Goal: Check status: Check status

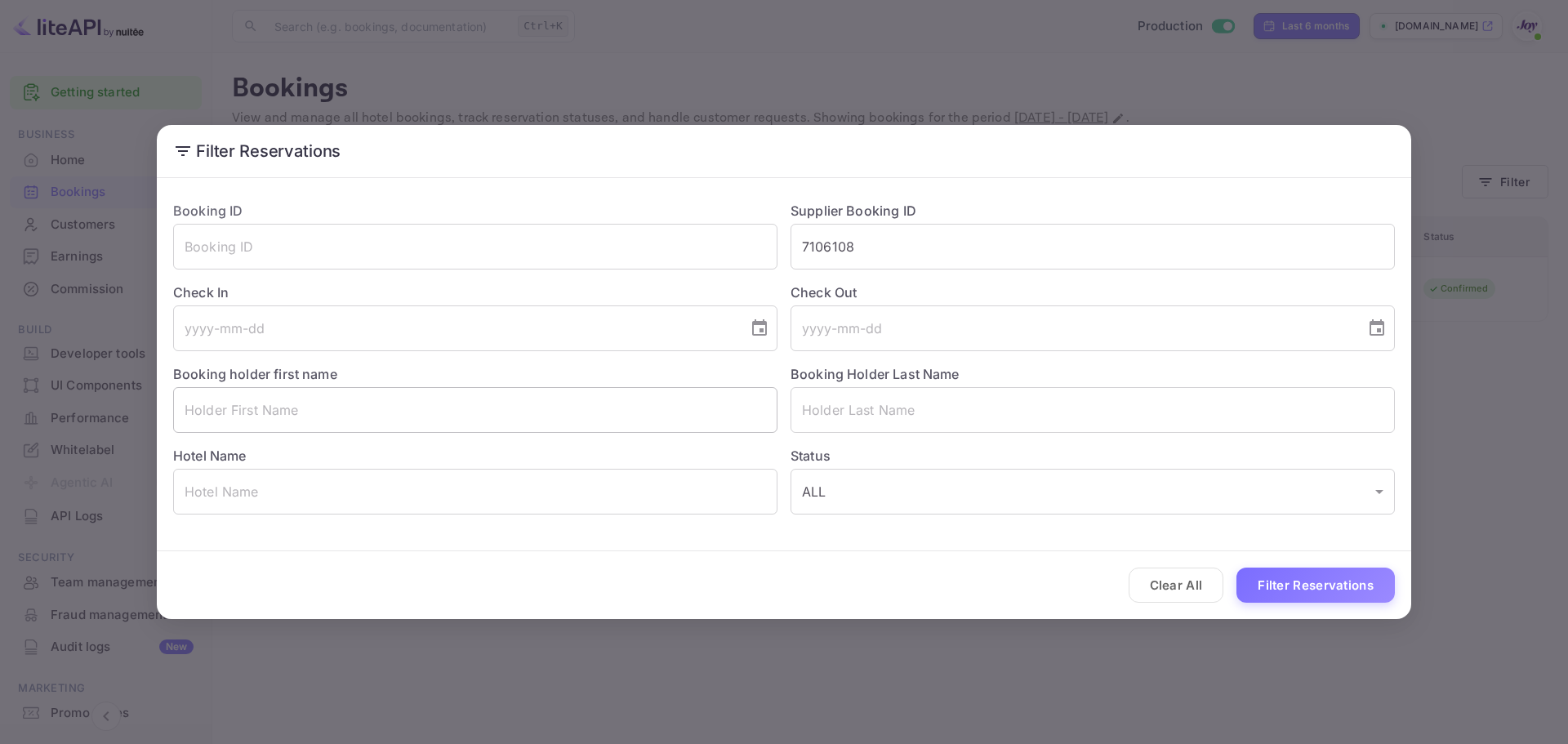
click at [256, 419] on input "text" at bounding box center [475, 409] width 604 height 45
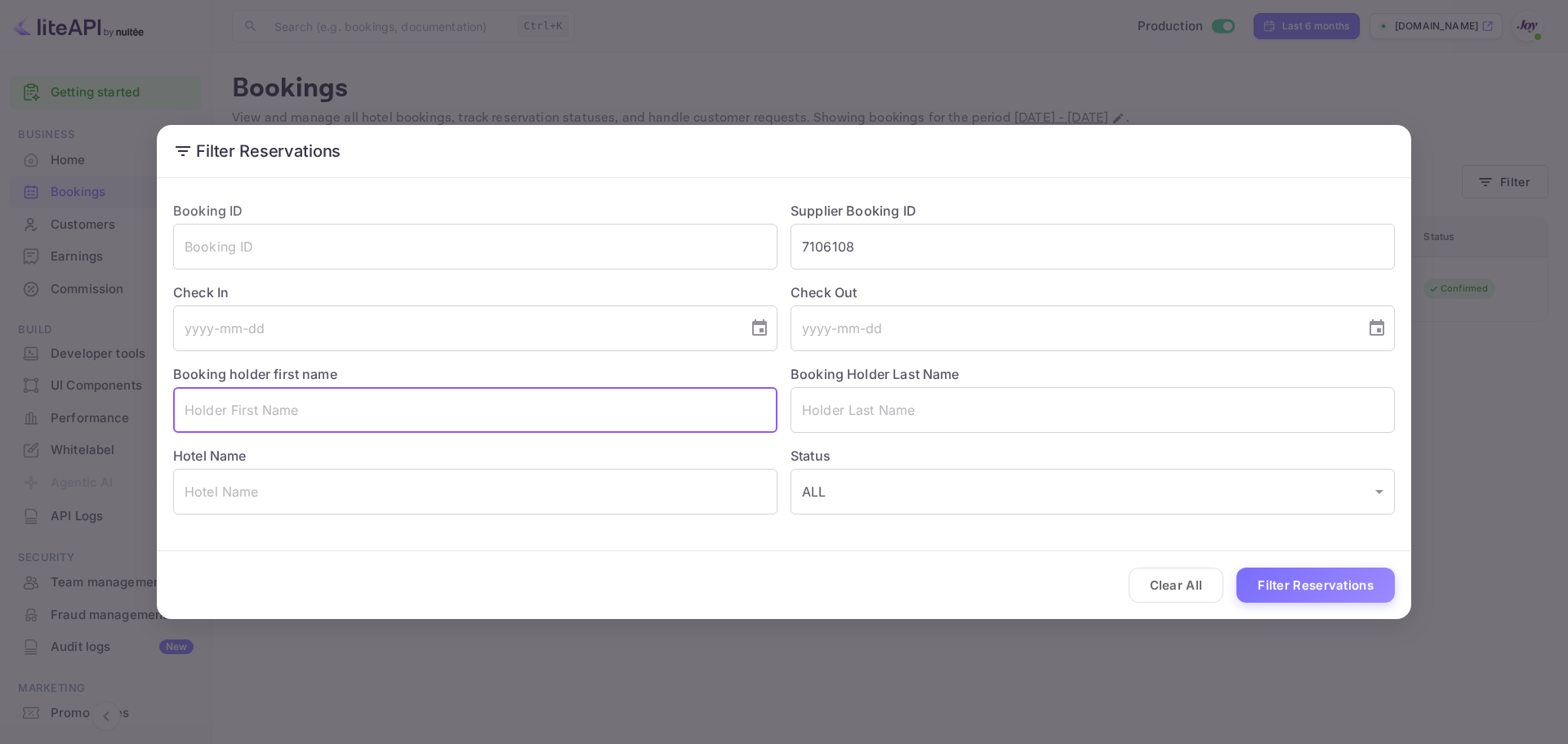
paste input "[PERSON_NAME]"
drag, startPoint x: 215, startPoint y: 412, endPoint x: 315, endPoint y: 414, distance: 100.0
click at [315, 414] on input "[PERSON_NAME]" at bounding box center [475, 409] width 604 height 45
type input "[PERSON_NAME]"
click at [942, 408] on input "text" at bounding box center [1093, 409] width 604 height 45
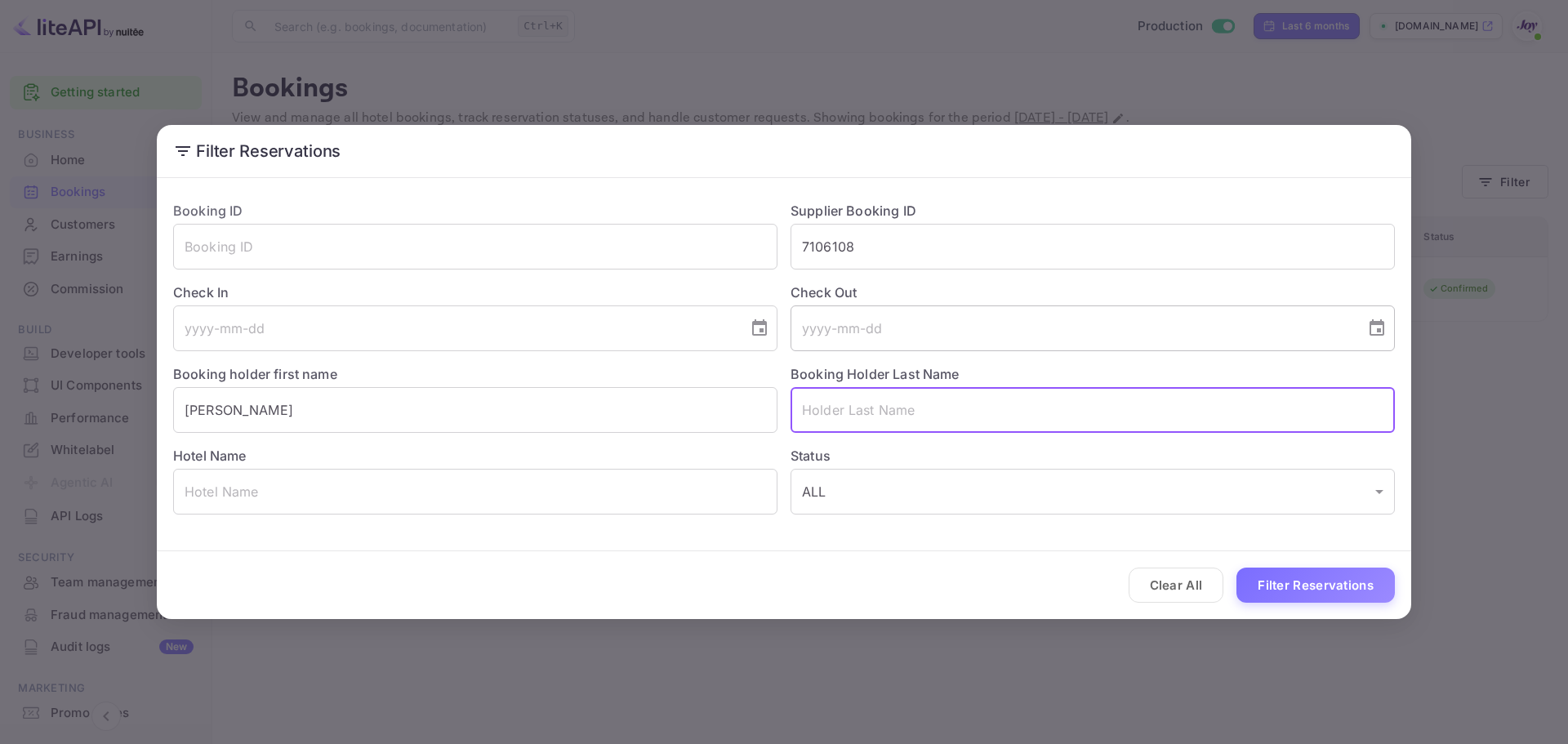
paste input "[PERSON_NAME]"
type input "[PERSON_NAME]"
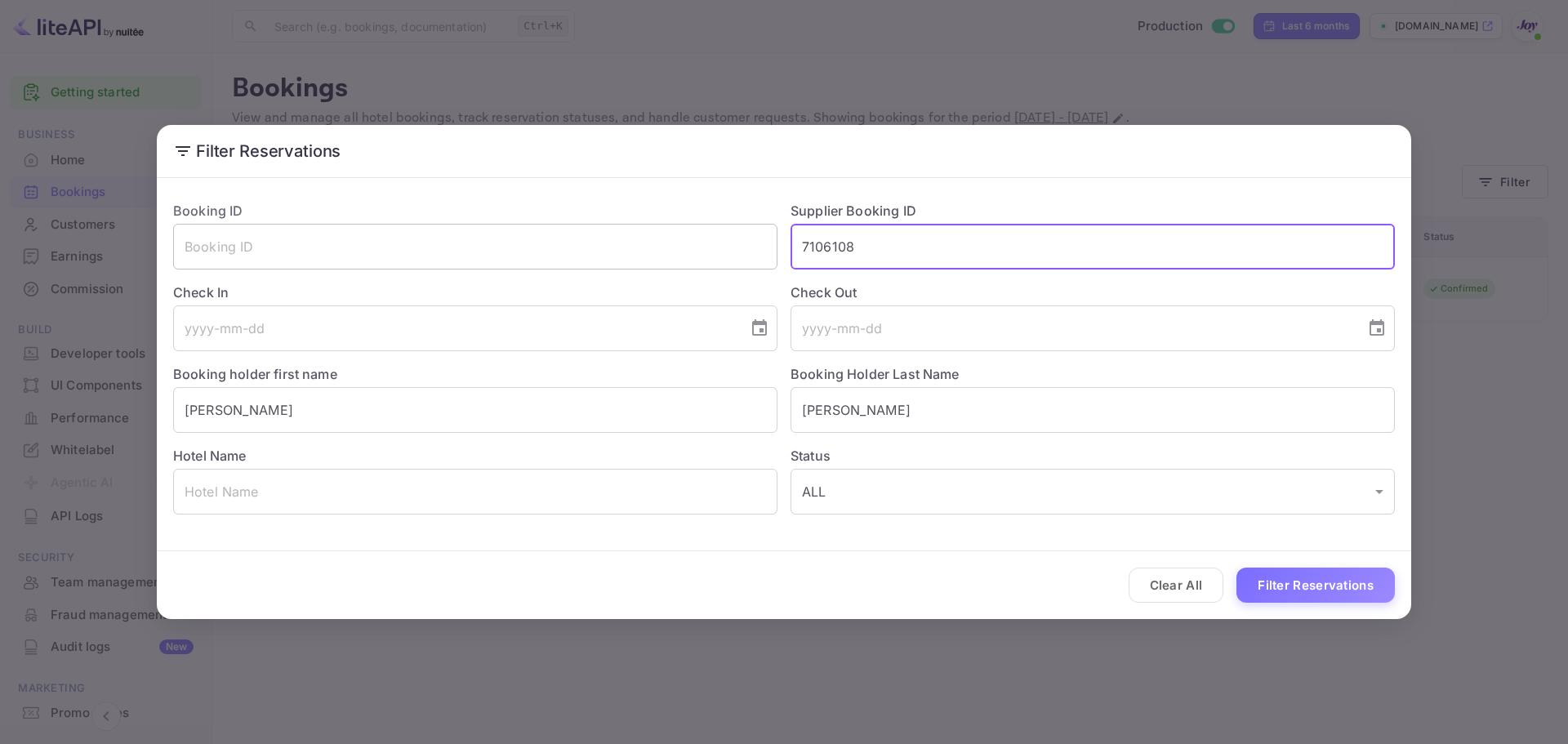
drag, startPoint x: 815, startPoint y: 245, endPoint x: 684, endPoint y: 240, distance: 131.1
click at [684, 240] on div "Booking ID ​ Supplier Booking ID 7106108 ​ Check In ​ Check Out ​ Booking holde…" at bounding box center [777, 351] width 1235 height 327
click at [1306, 584] on button "Filter Reservations" at bounding box center [1316, 584] width 159 height 35
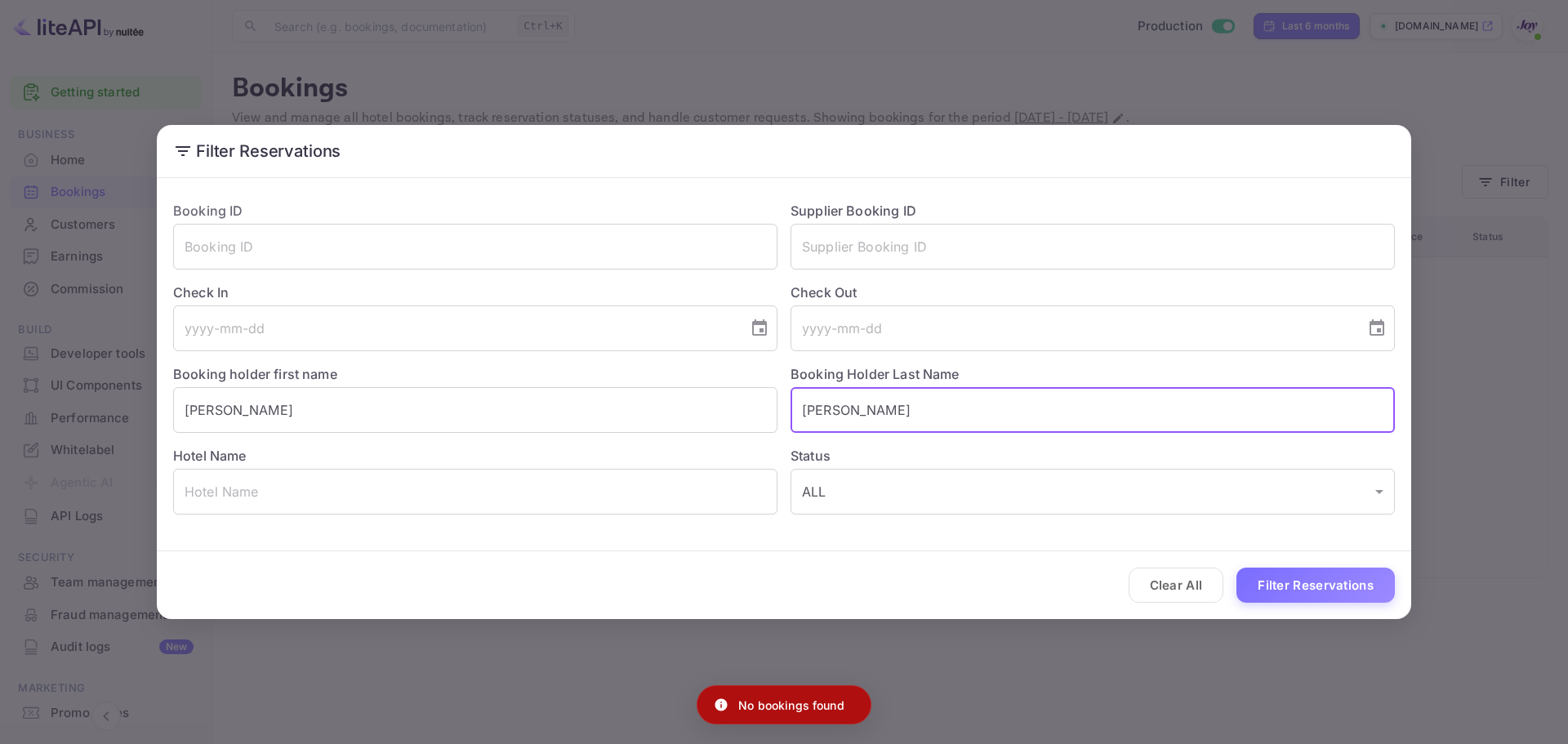
click at [909, 414] on input "[PERSON_NAME]" at bounding box center [1093, 409] width 604 height 45
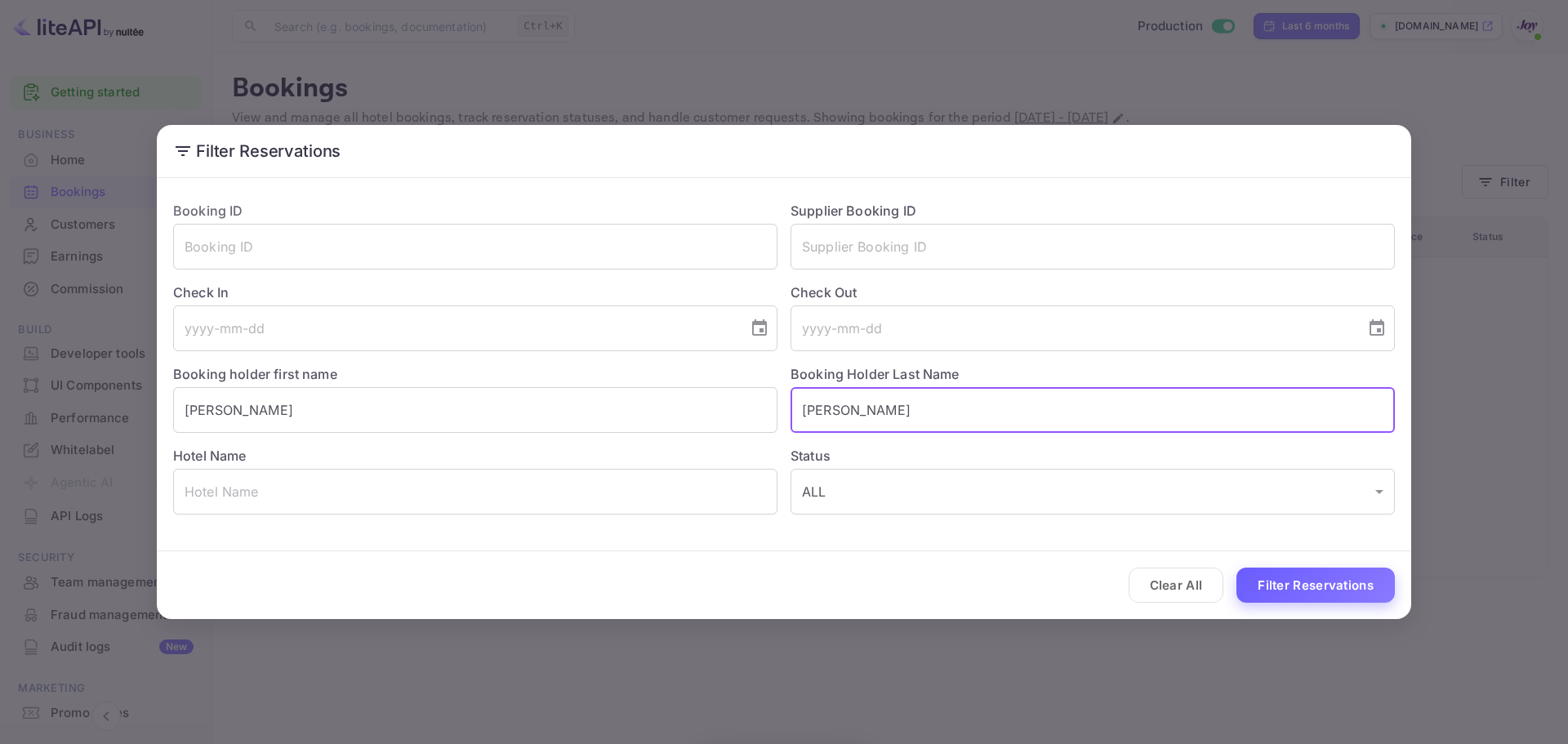
type input "[PERSON_NAME]"
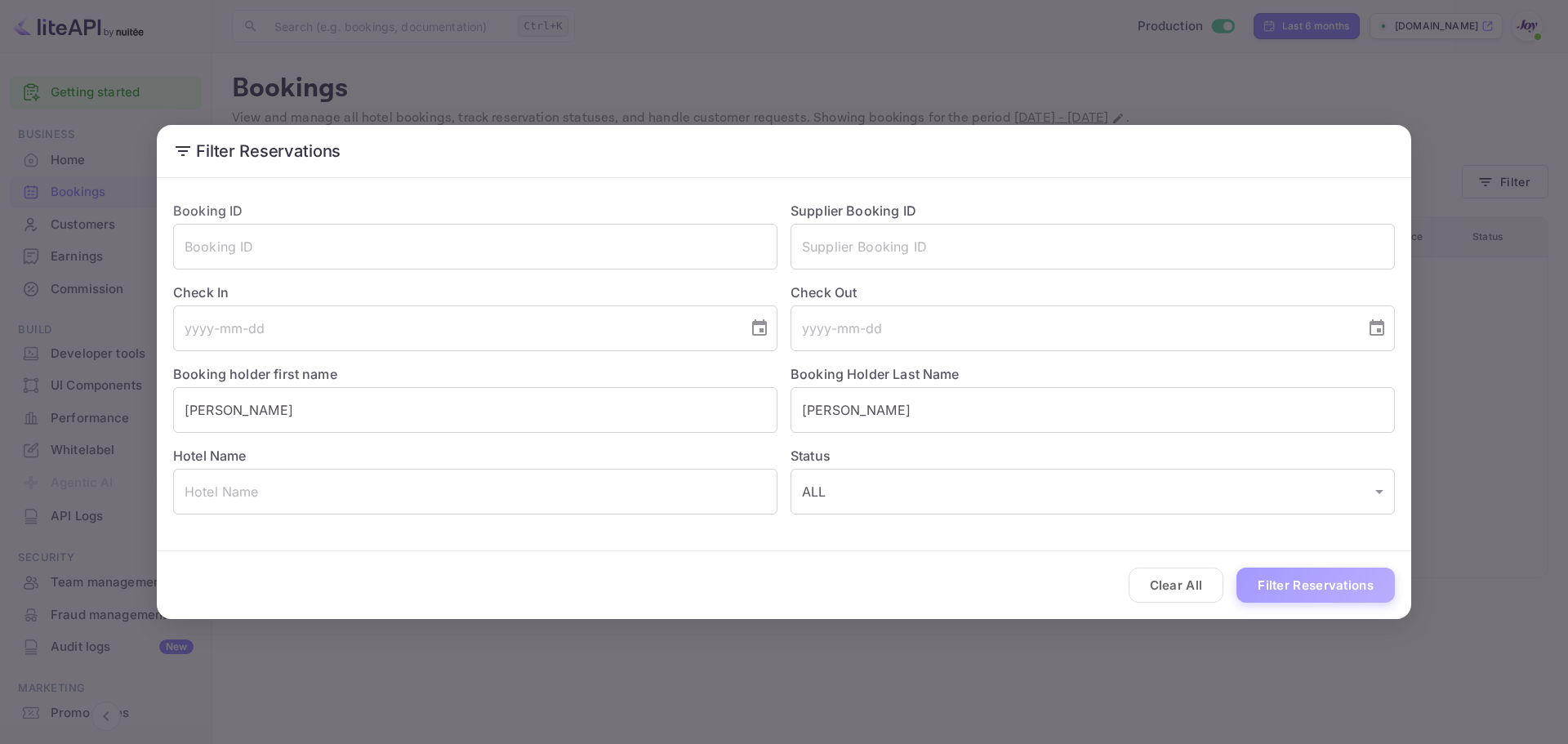
click at [1372, 590] on button "Filter Reservations" at bounding box center [1316, 584] width 159 height 35
click at [923, 251] on input "text" at bounding box center [1093, 246] width 604 height 45
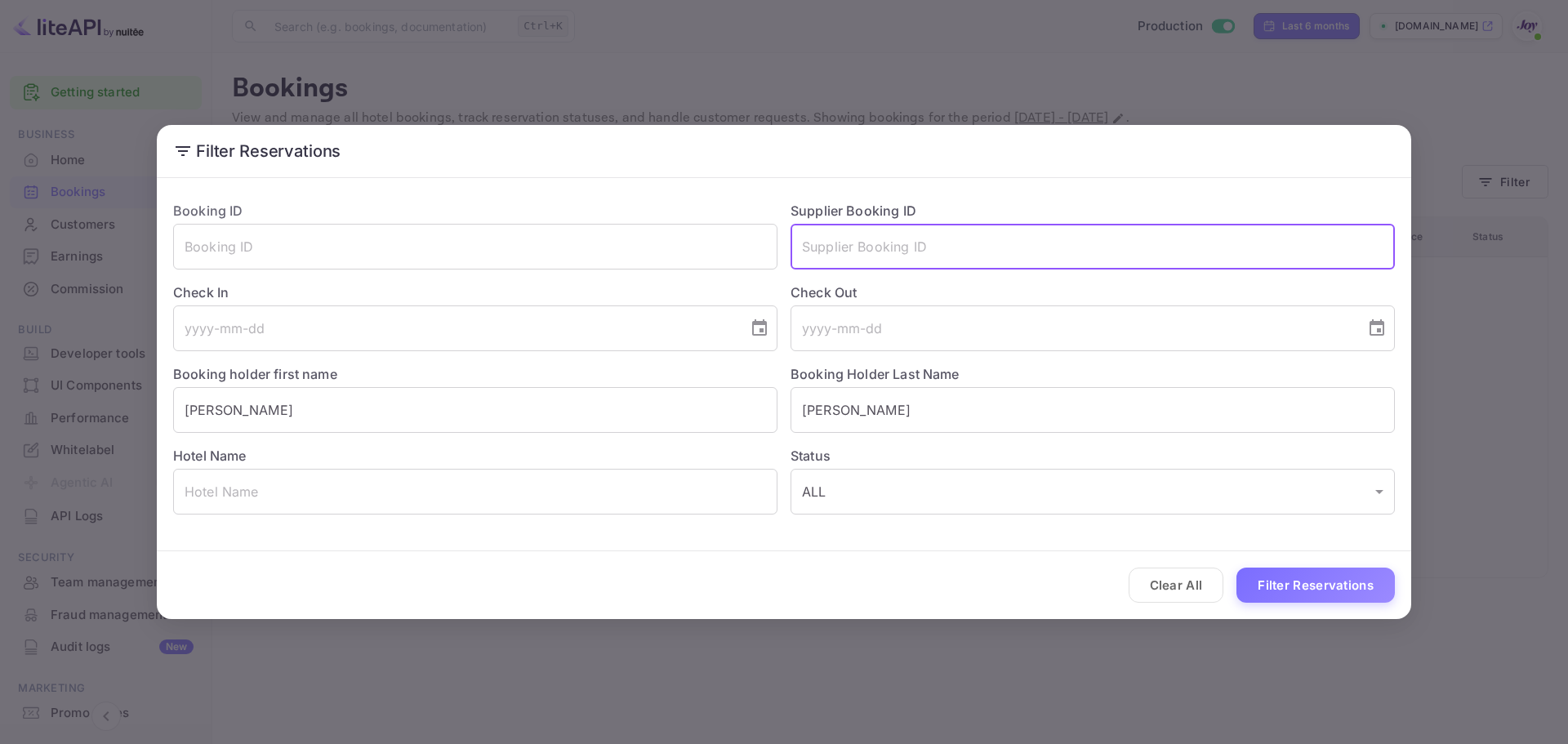
paste input "3321248886"
type input "3321248886"
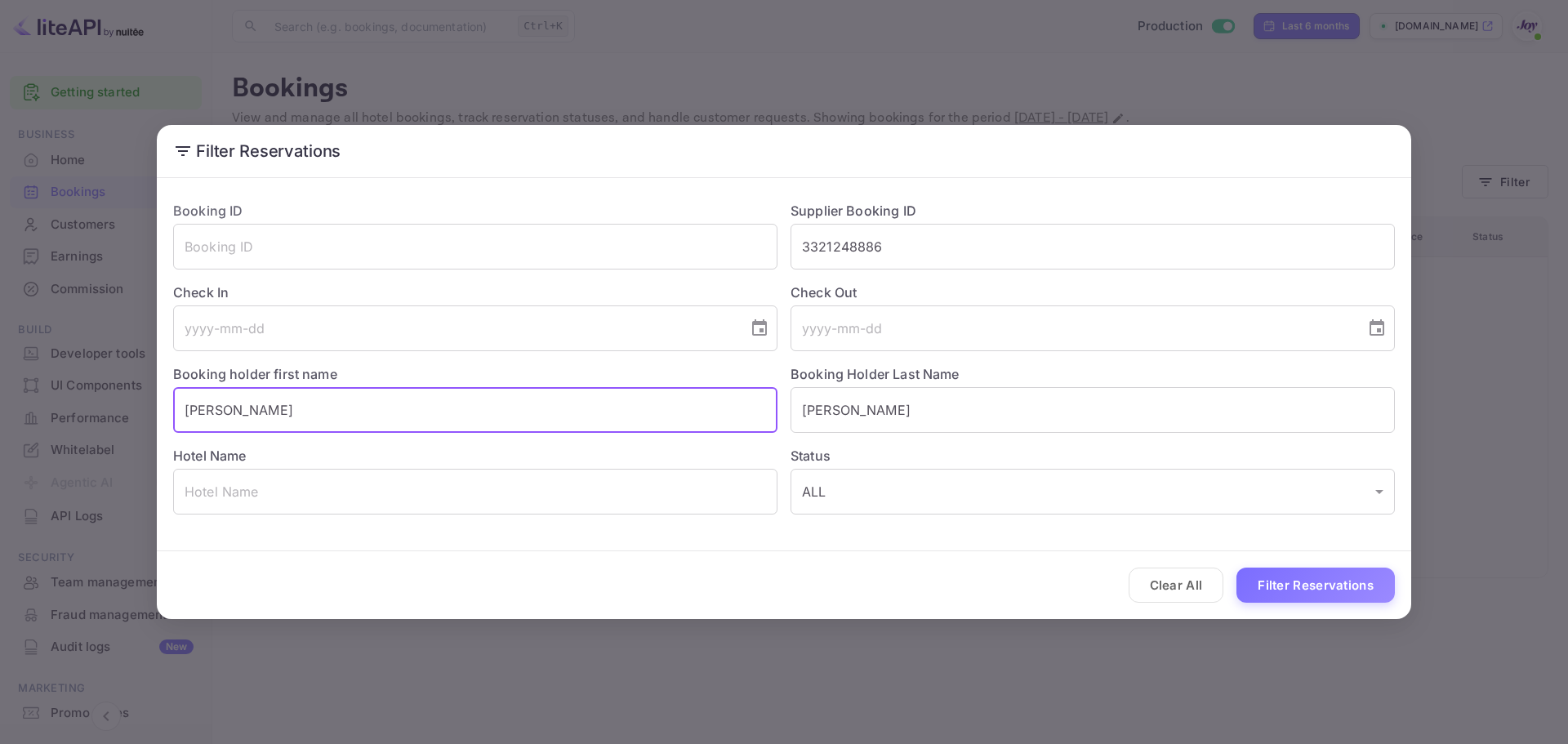
drag, startPoint x: 240, startPoint y: 404, endPoint x: 105, endPoint y: 407, distance: 135.0
click at [105, 407] on div "Filter Reservations Booking ID ​ Supplier Booking ID 3321248886 ​ Check In ​ Ch…" at bounding box center [784, 372] width 1568 height 744
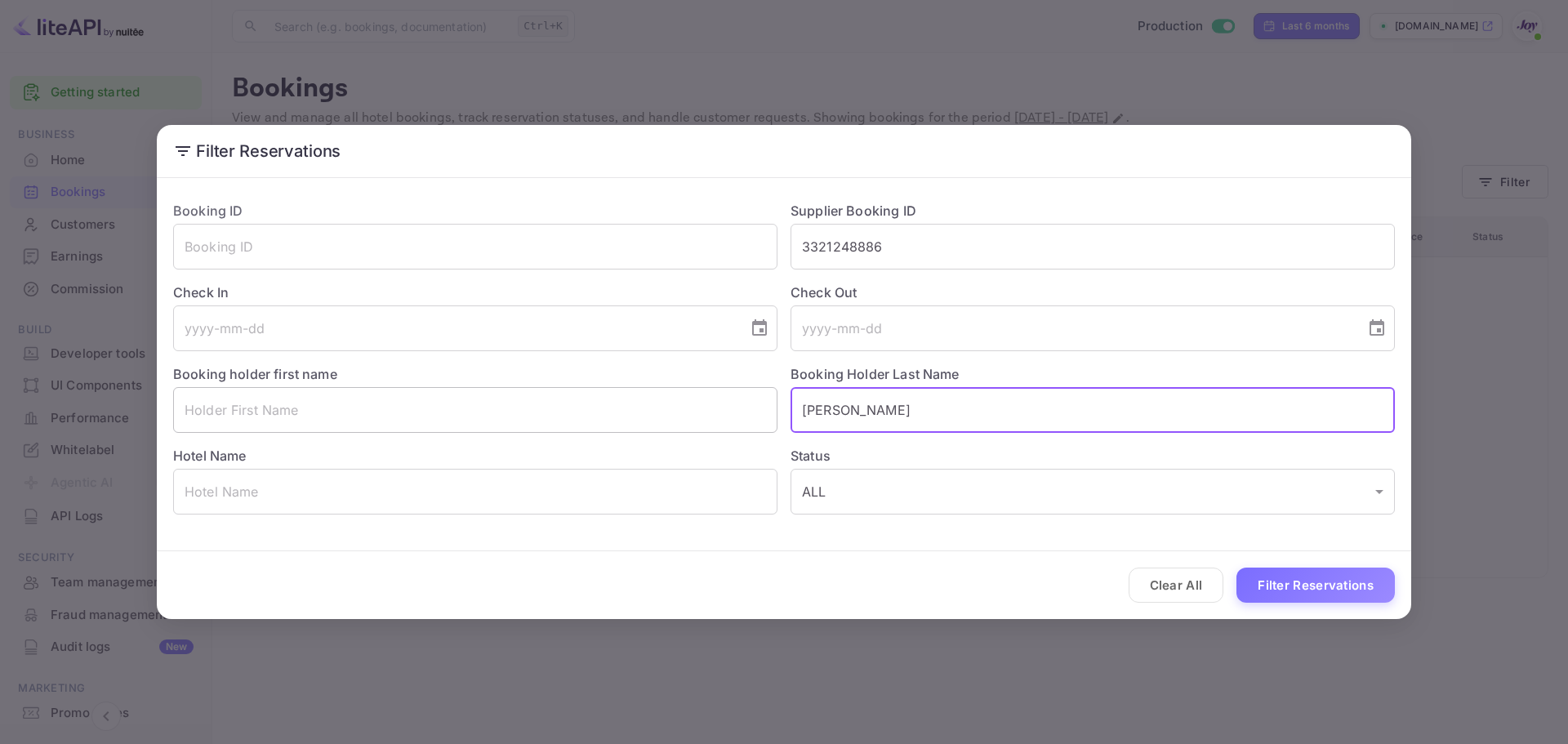
drag, startPoint x: 887, startPoint y: 409, endPoint x: 602, endPoint y: 408, distance: 285.0
click at [602, 408] on div "Booking ID ​ Supplier Booking ID 3321248886 ​ Check In ​ Check Out ​ Booking ho…" at bounding box center [777, 351] width 1235 height 327
click at [1334, 594] on button "Filter Reservations" at bounding box center [1316, 584] width 159 height 35
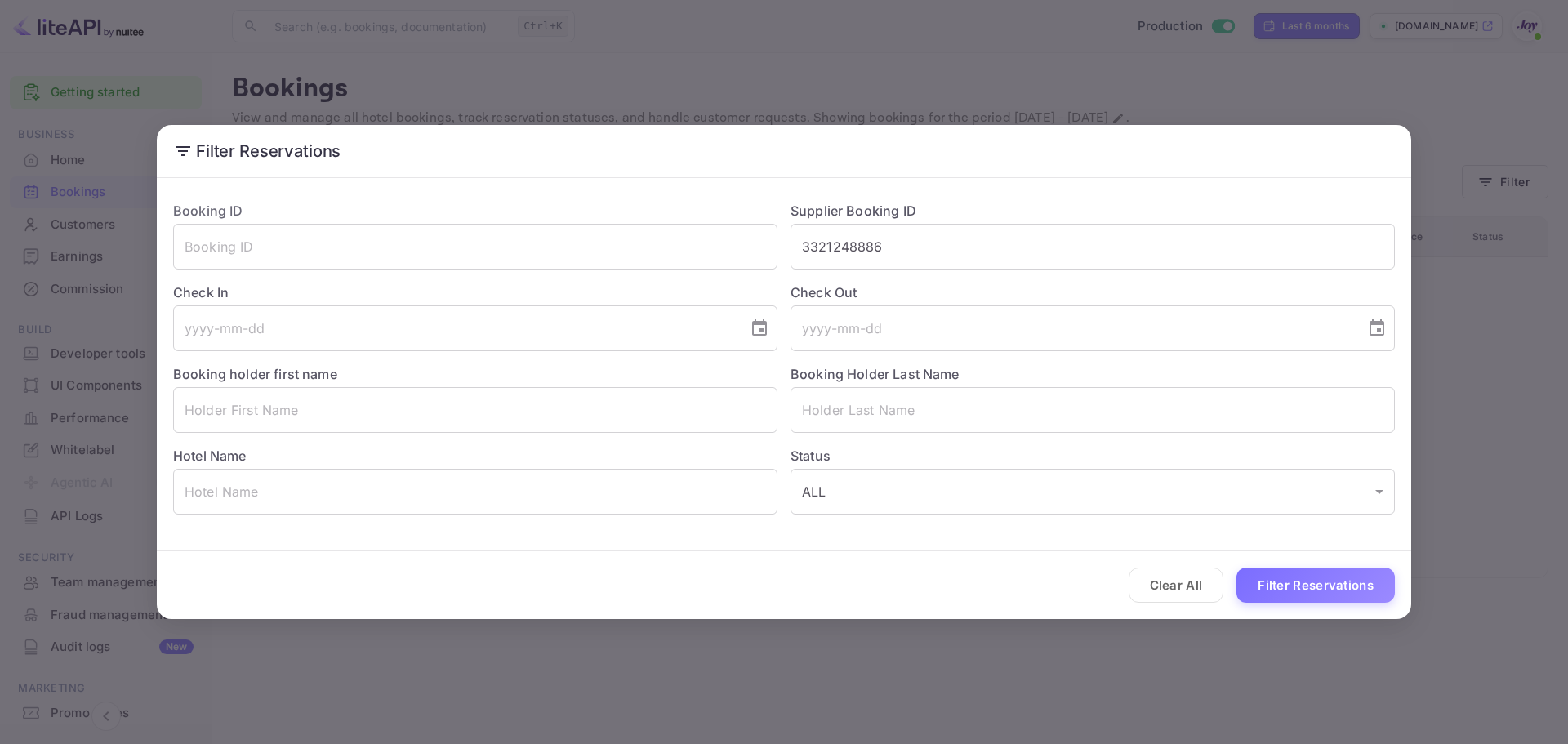
drag, startPoint x: 1323, startPoint y: 589, endPoint x: 1305, endPoint y: 586, distance: 18.2
click at [1323, 588] on button "Filter Reservations" at bounding box center [1316, 584] width 159 height 35
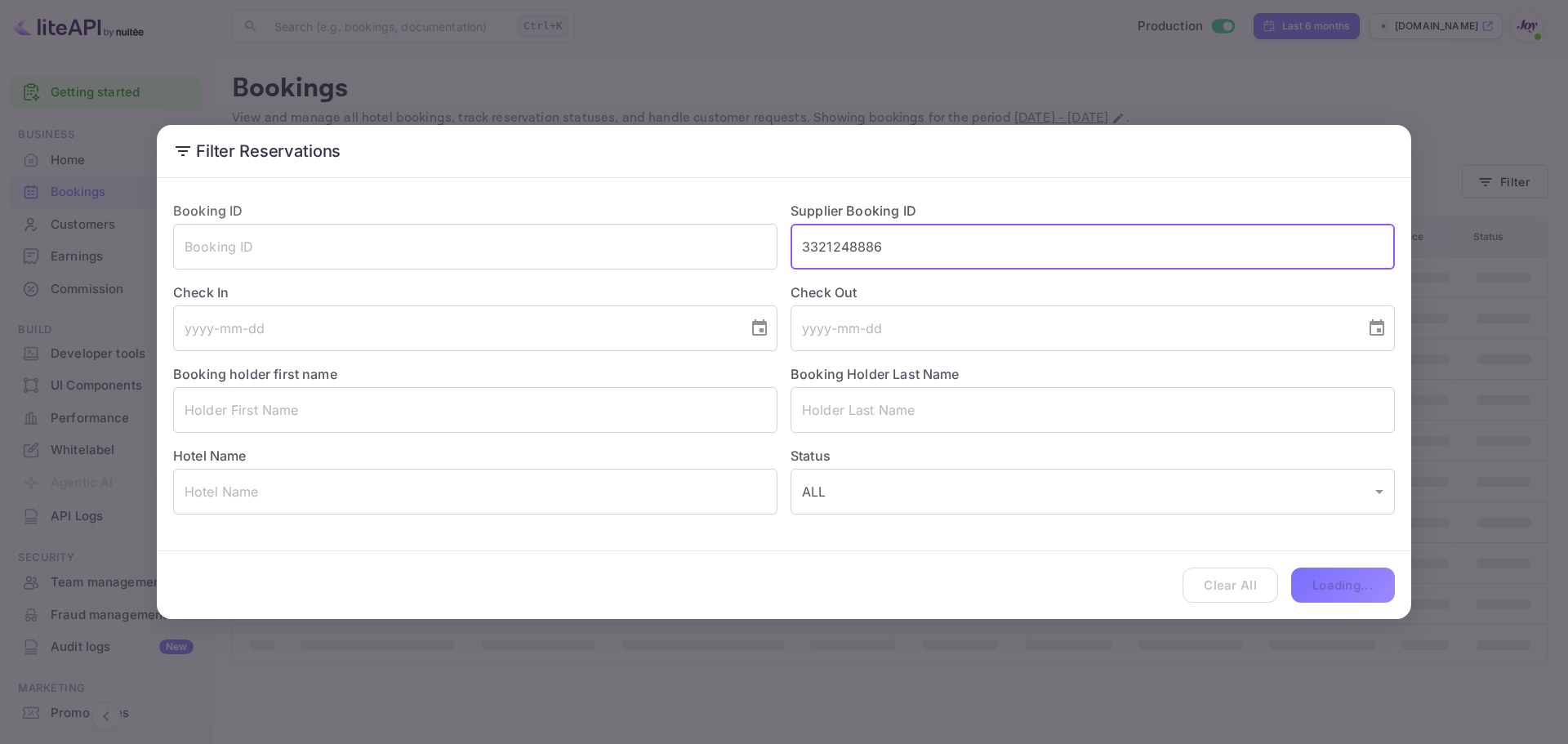
click at [827, 232] on input "3321248886" at bounding box center [1093, 246] width 604 height 45
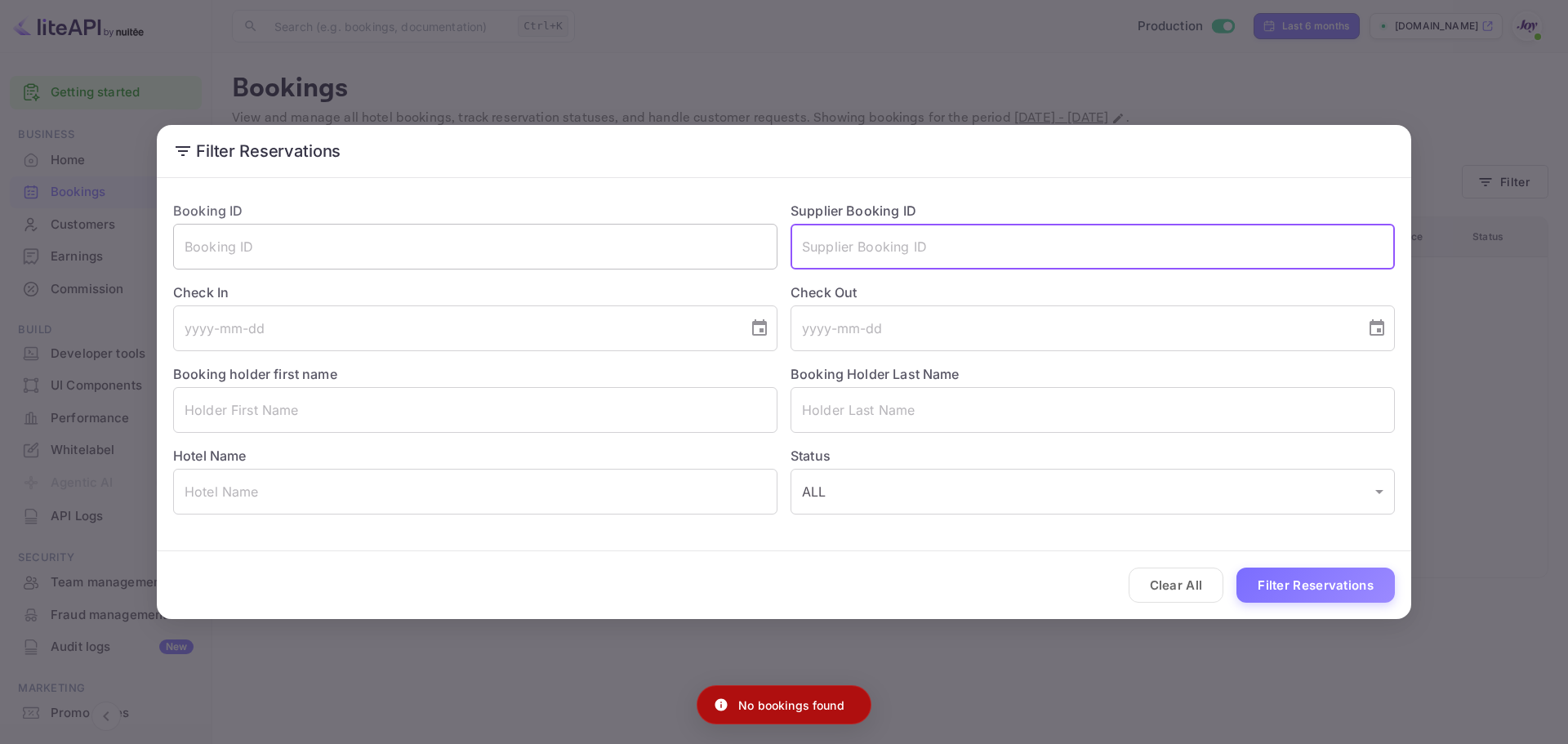
click at [459, 250] on input "text" at bounding box center [475, 246] width 604 height 45
paste input "3321248886"
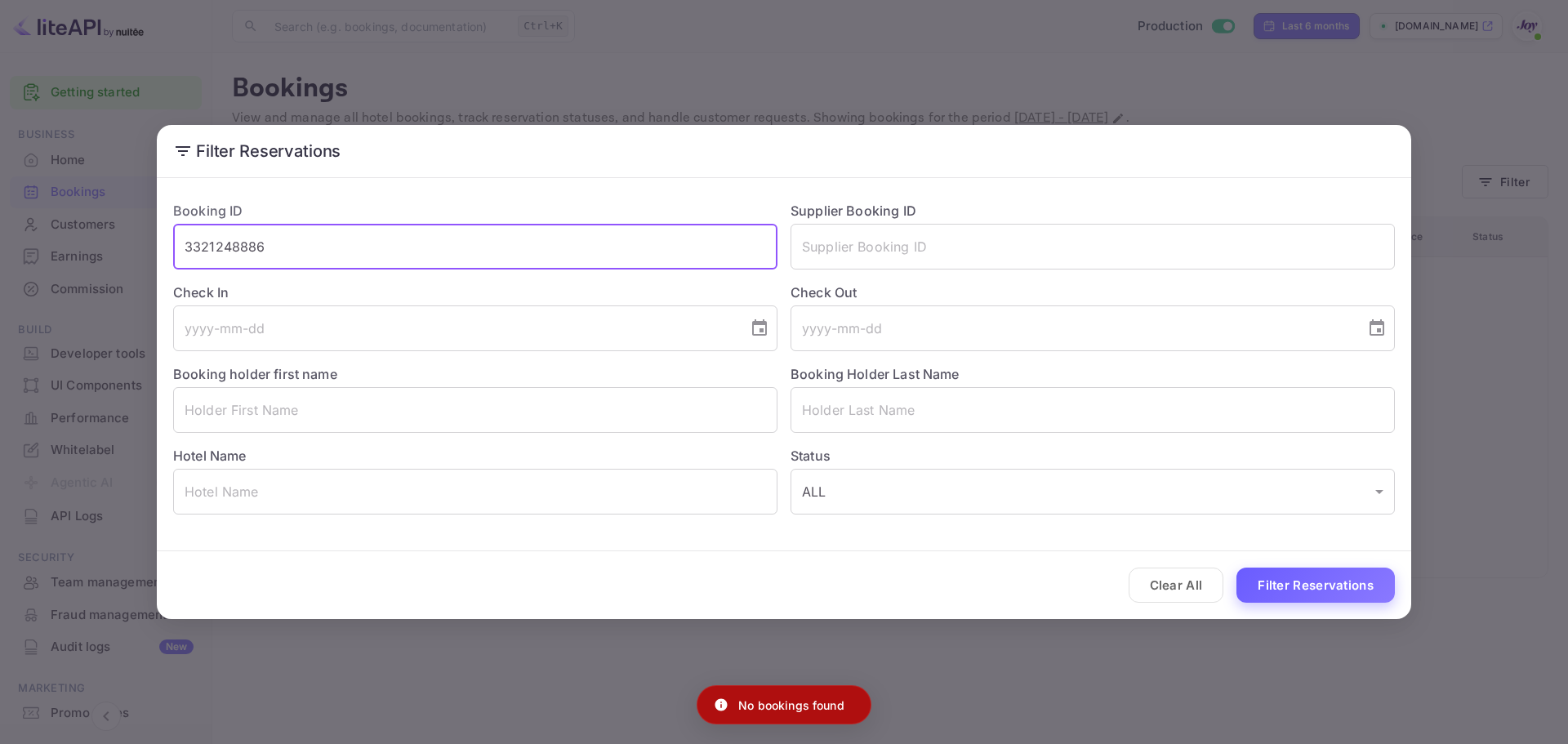
type input "3321248886"
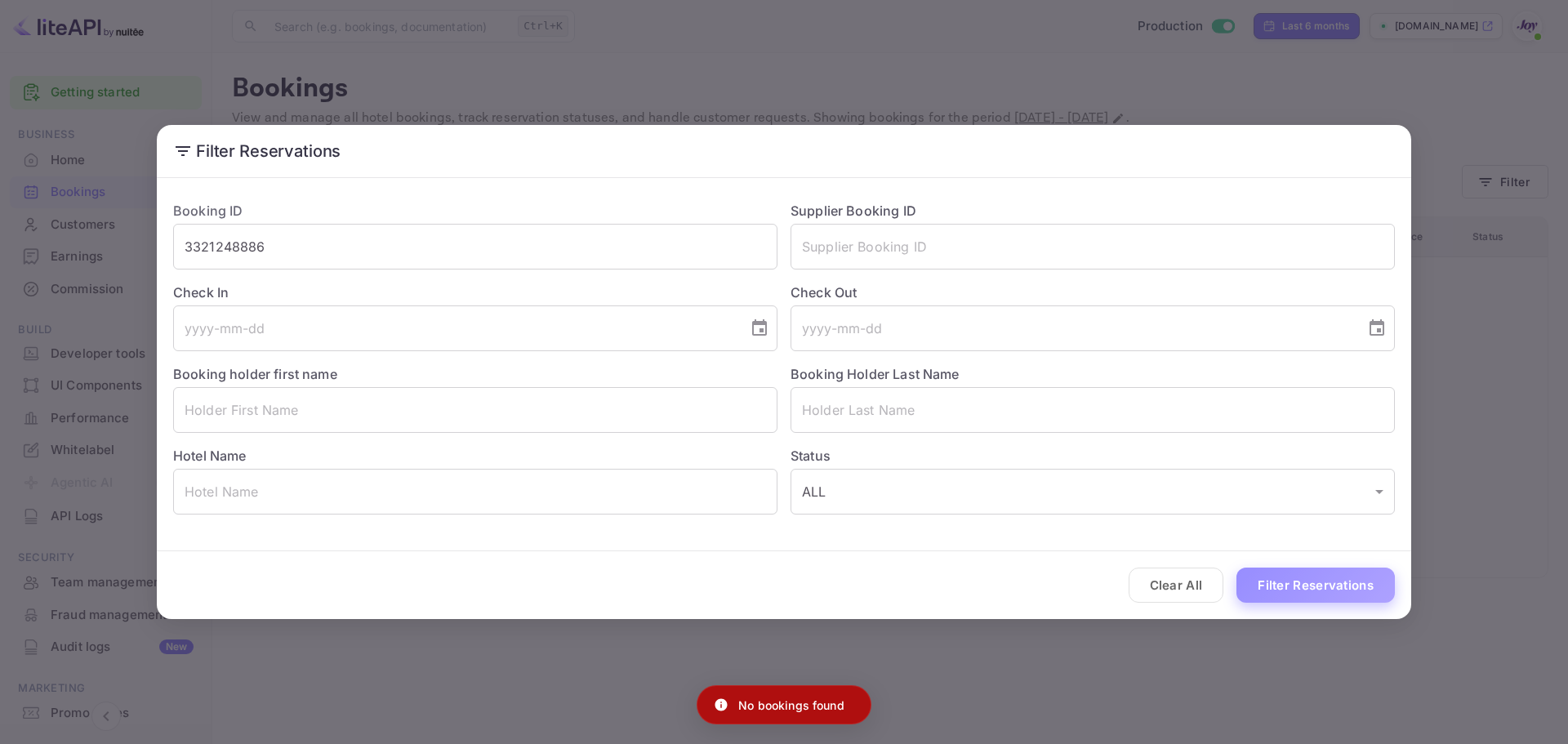
click at [1356, 590] on button "Filter Reservations" at bounding box center [1316, 584] width 159 height 35
click at [941, 263] on input "text" at bounding box center [1093, 246] width 604 height 45
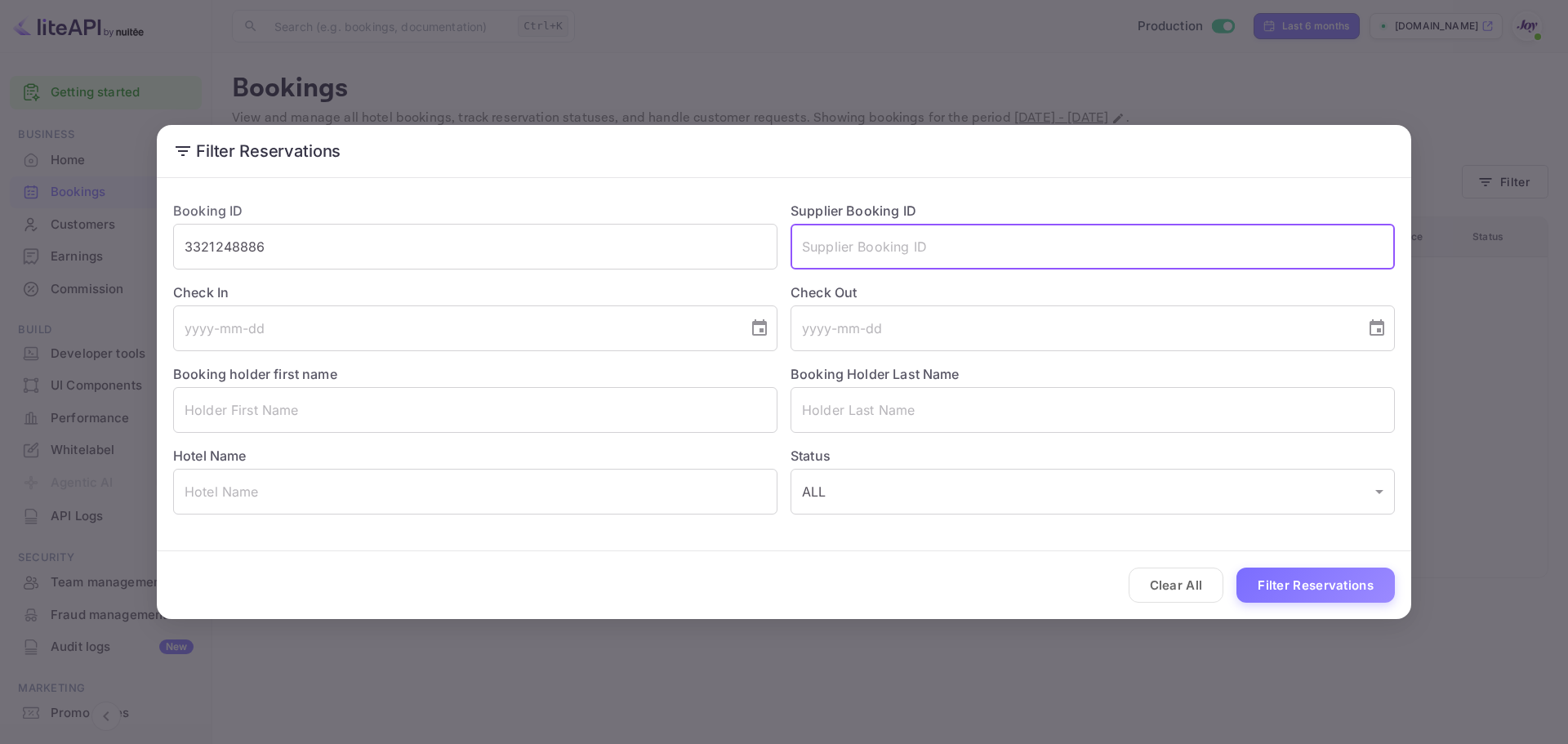
paste input "9732052"
type input "9732052"
click at [1309, 581] on button "Filter Reservations" at bounding box center [1316, 584] width 159 height 35
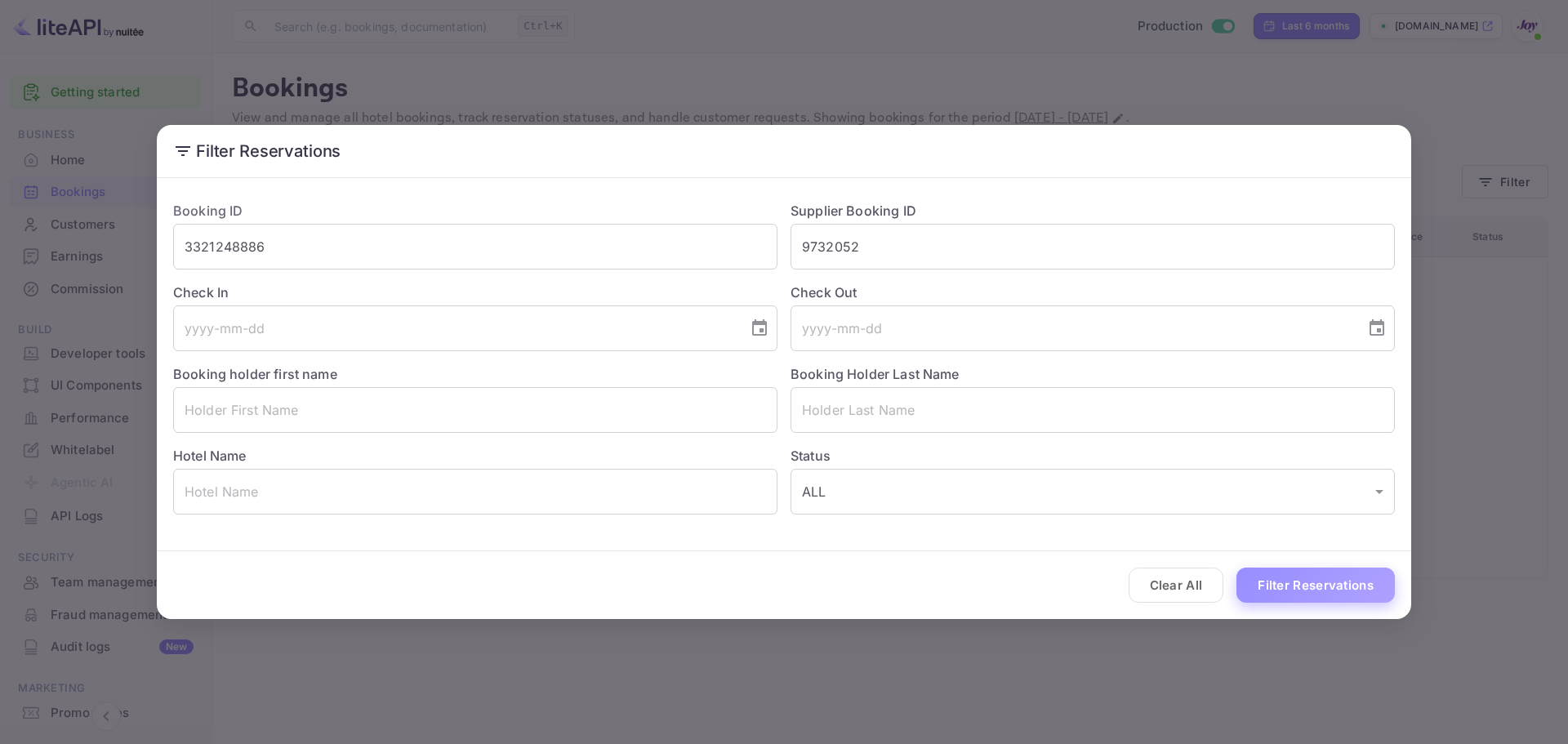
click at [1328, 598] on button "Filter Reservations" at bounding box center [1316, 584] width 159 height 35
click at [1325, 580] on div "Clear All Loading..." at bounding box center [784, 584] width 1255 height 68
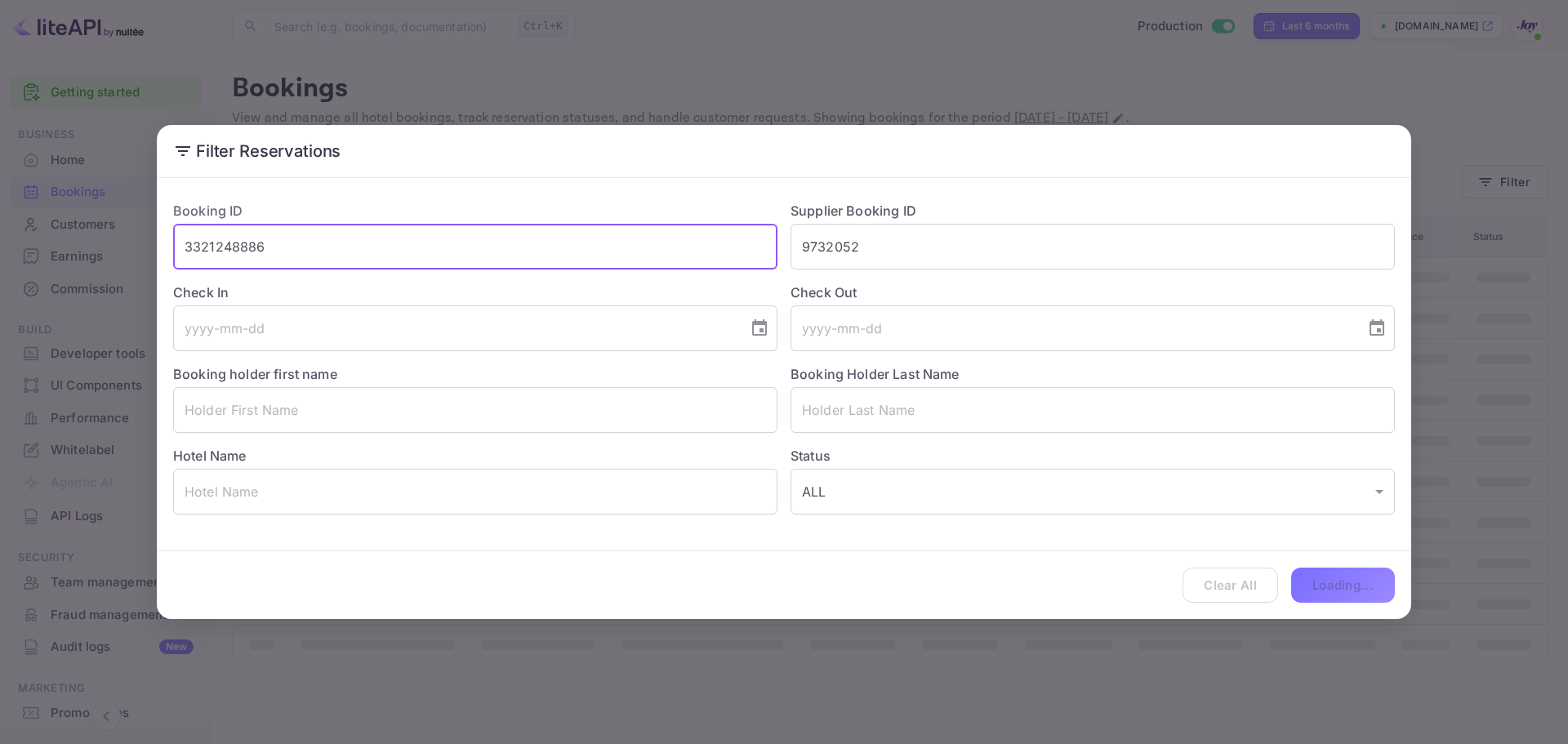
drag, startPoint x: 280, startPoint y: 233, endPoint x: -9, endPoint y: 227, distance: 289.1
click at [0, 227] on html "Getting started Business Home Bookings Customers Earnings Commission New Build …" at bounding box center [784, 372] width 1568 height 744
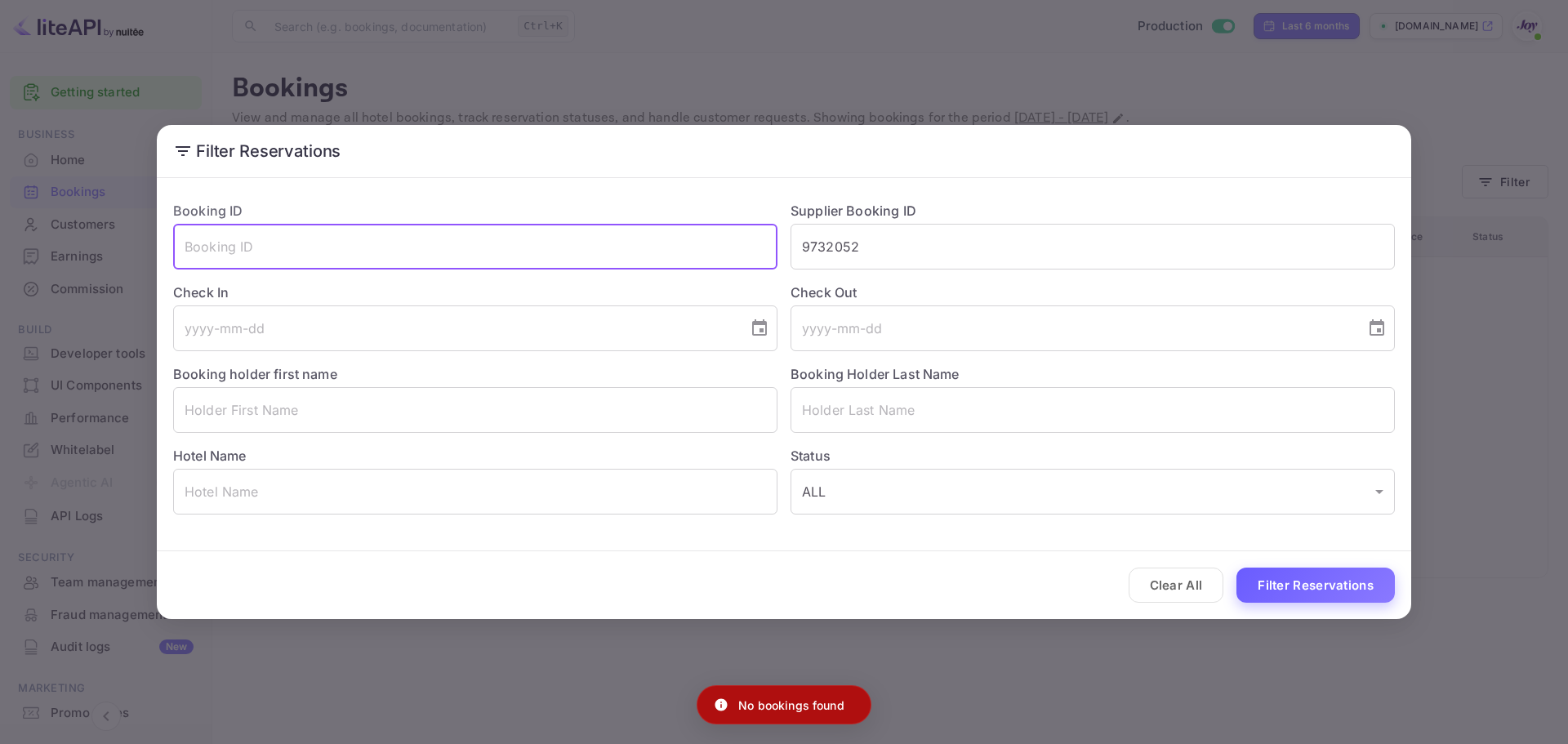
click at [1316, 586] on button "Filter Reservations" at bounding box center [1316, 584] width 159 height 35
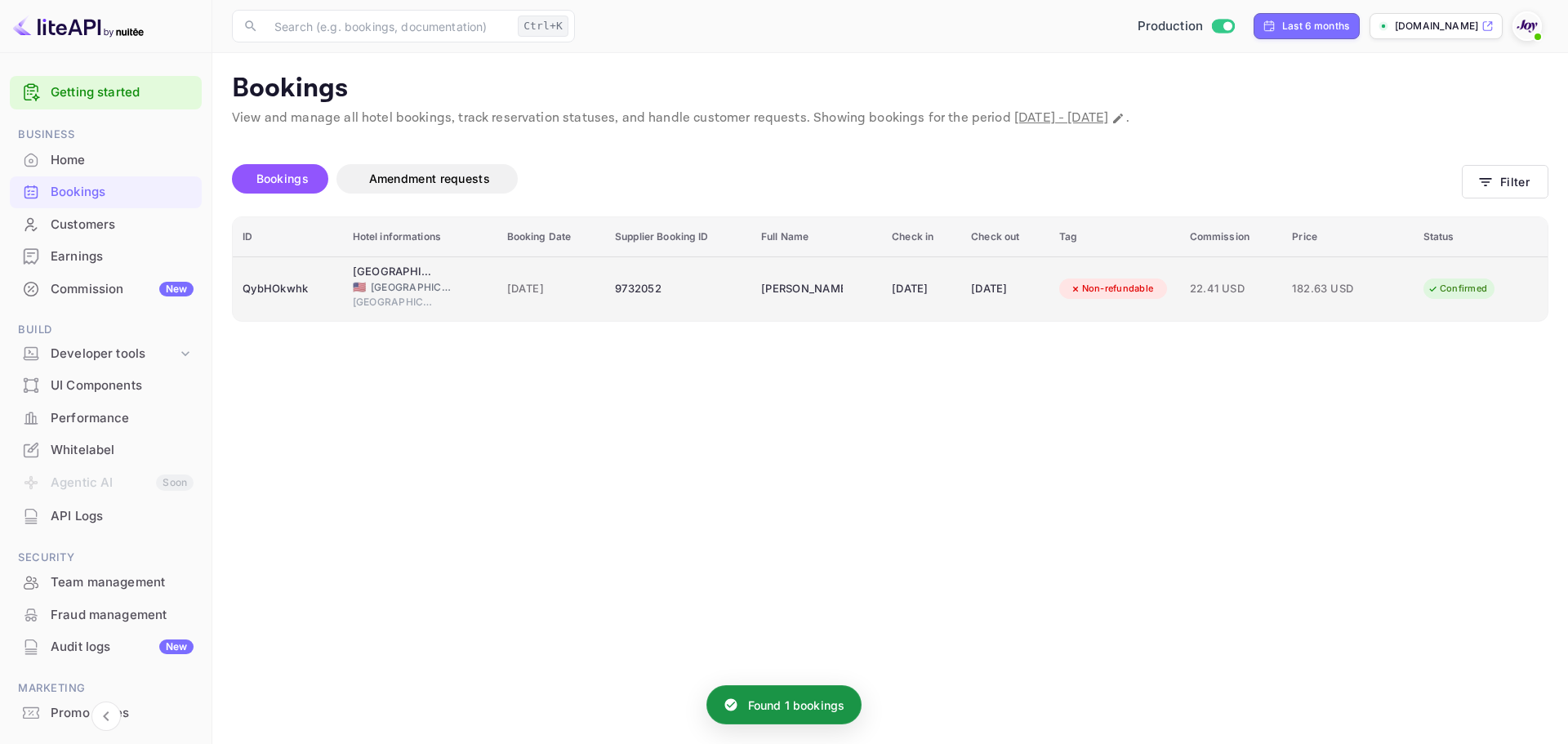
click at [953, 287] on td "[DATE]" at bounding box center [922, 288] width 79 height 64
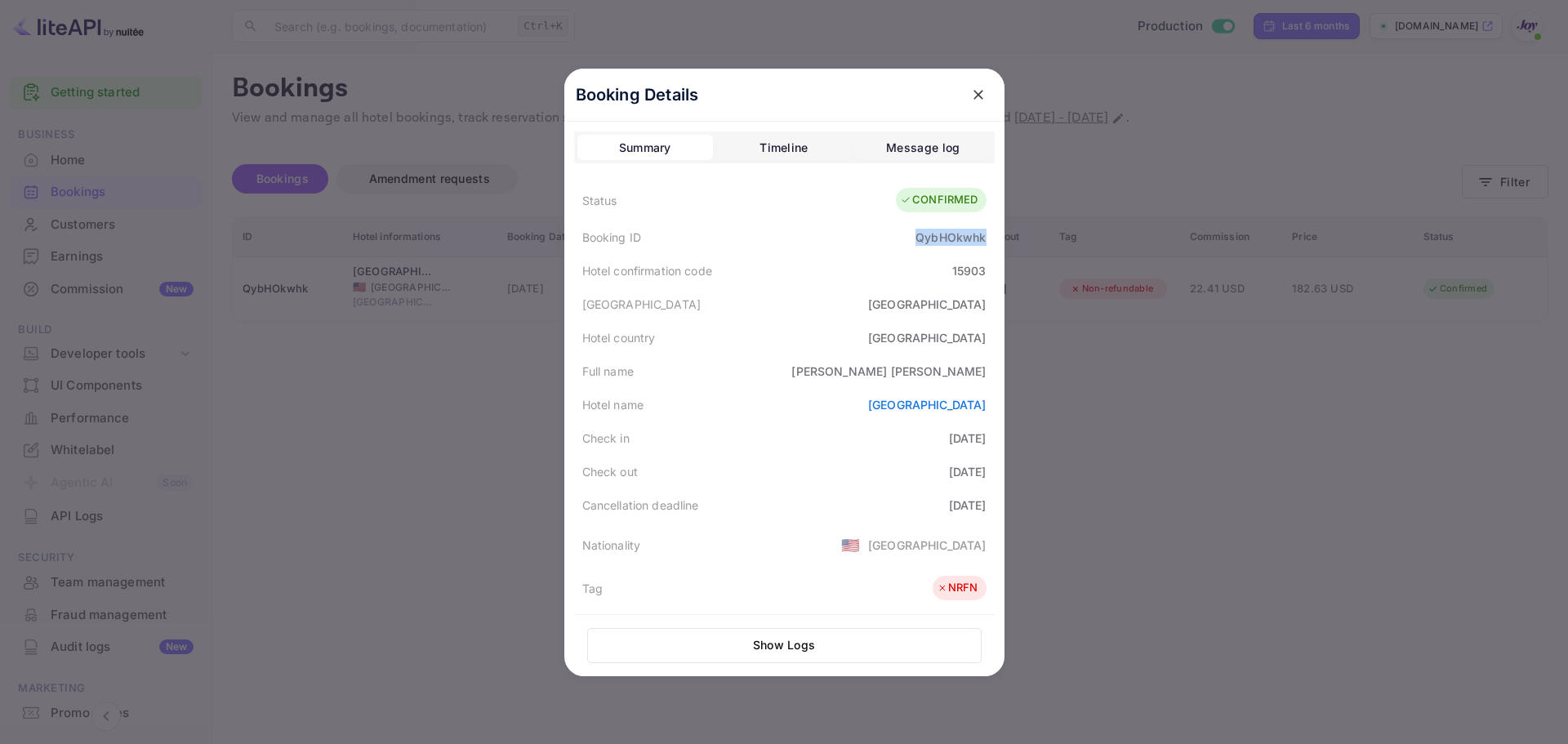
drag, startPoint x: 911, startPoint y: 235, endPoint x: 980, endPoint y: 229, distance: 69.3
click at [981, 229] on div "Booking ID QybHOkwhk" at bounding box center [784, 237] width 421 height 33
copy div "QybHOkwhk"
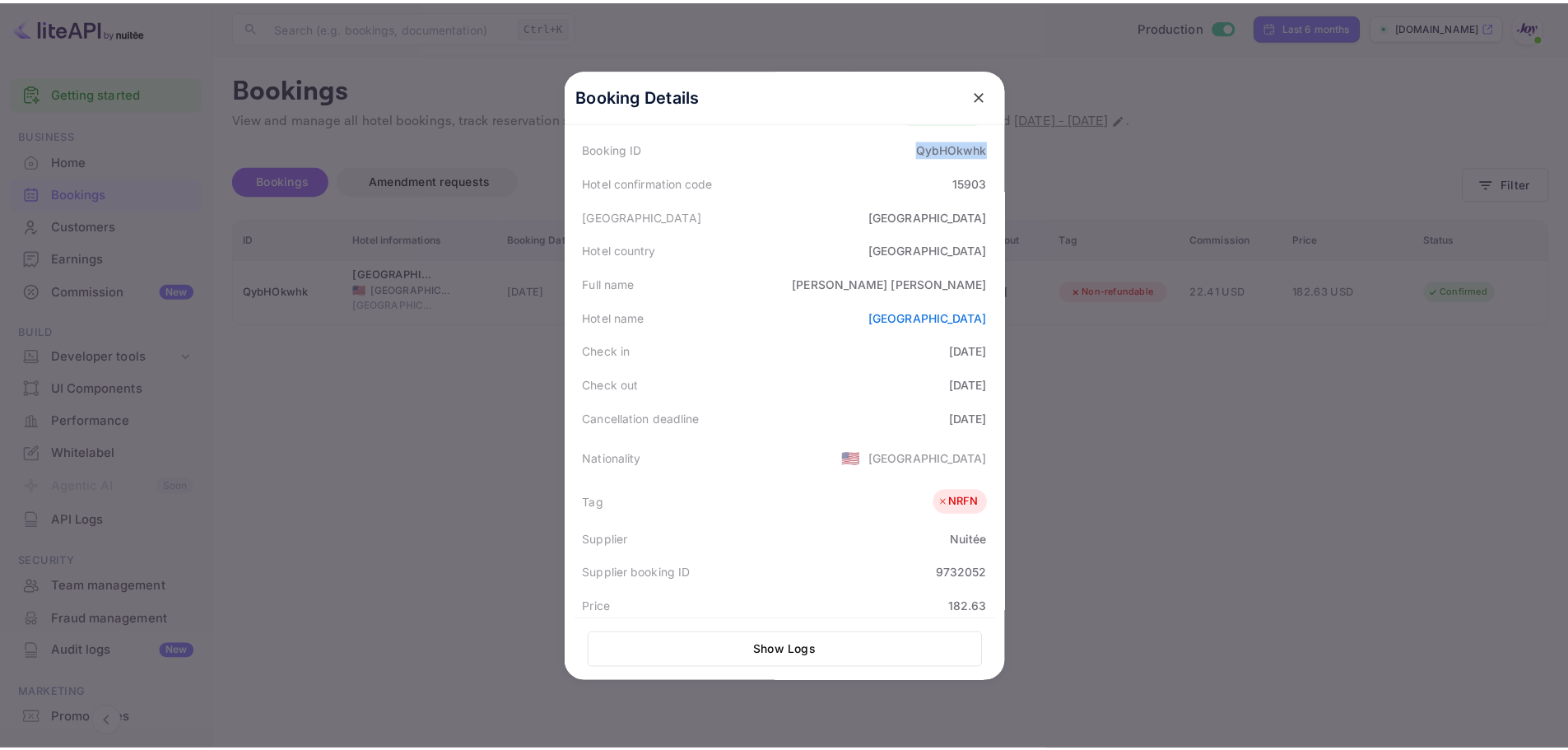
scroll to position [247, 0]
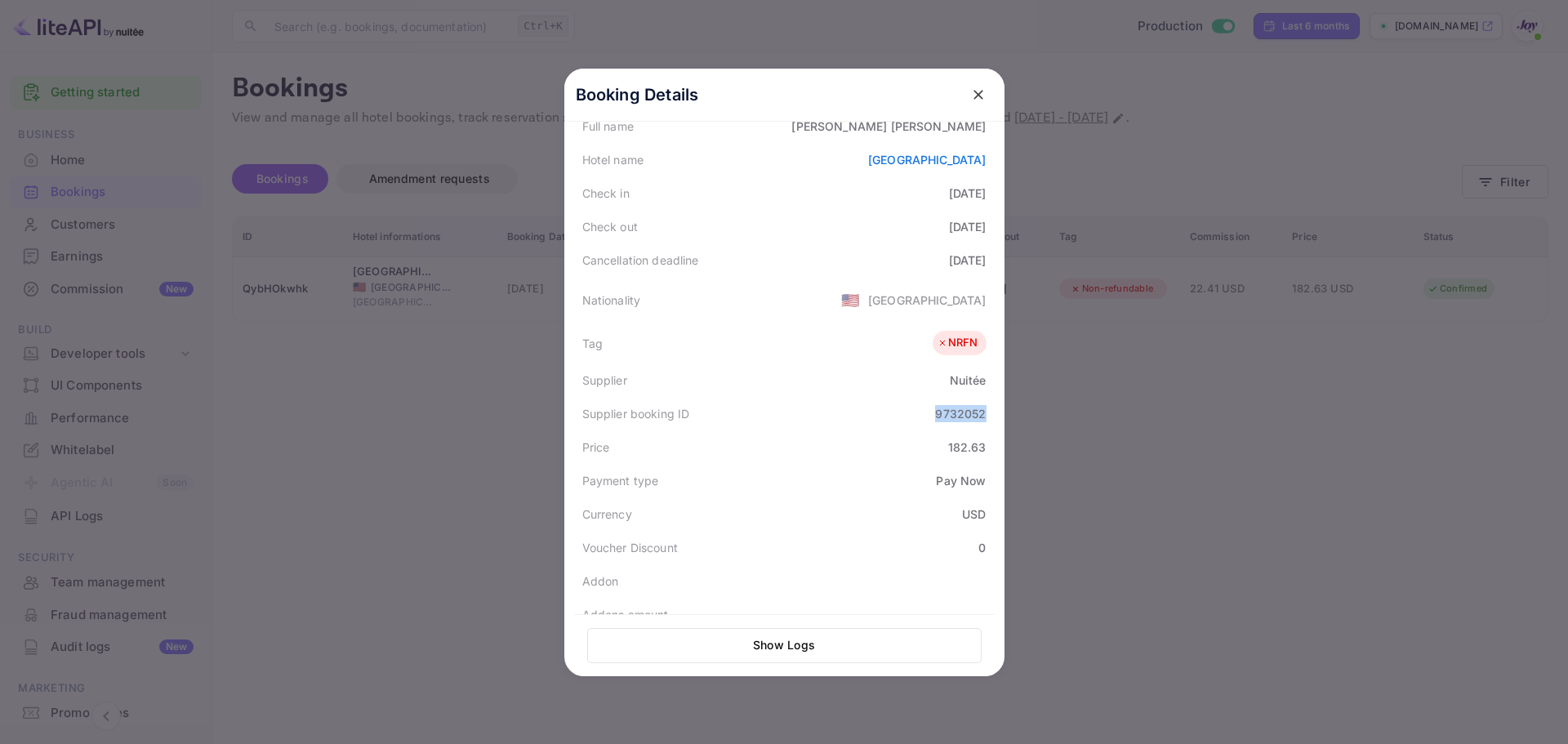
drag, startPoint x: 929, startPoint y: 413, endPoint x: 1001, endPoint y: 413, distance: 72.0
click at [1001, 413] on div "Booking Details Summary Timeline Message log Status CONFIRMED Booking ID QybHOk…" at bounding box center [784, 372] width 440 height 608
copy div "9732052"
click at [1218, 530] on div at bounding box center [784, 372] width 1568 height 744
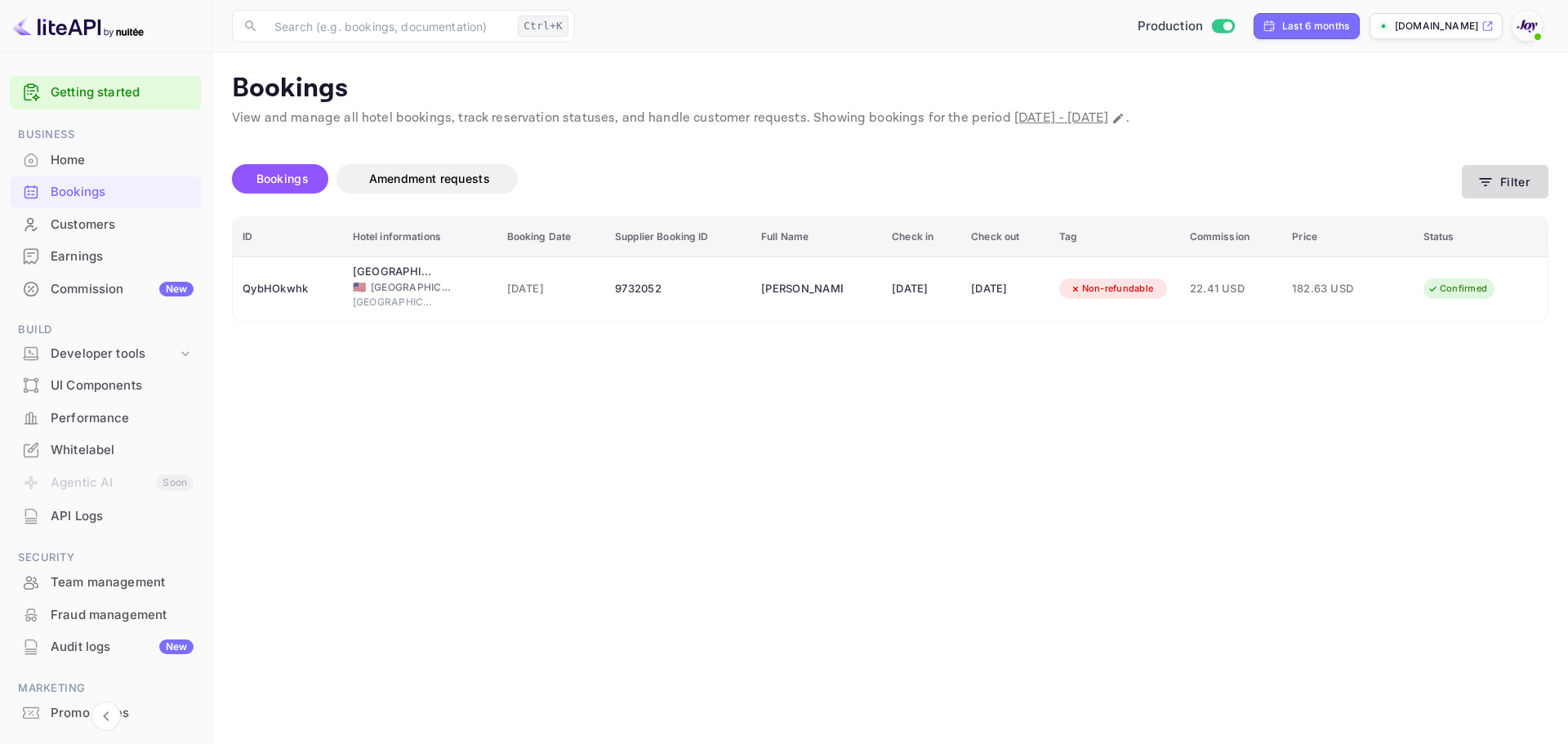
click at [1486, 177] on icon "button" at bounding box center [1485, 182] width 16 height 16
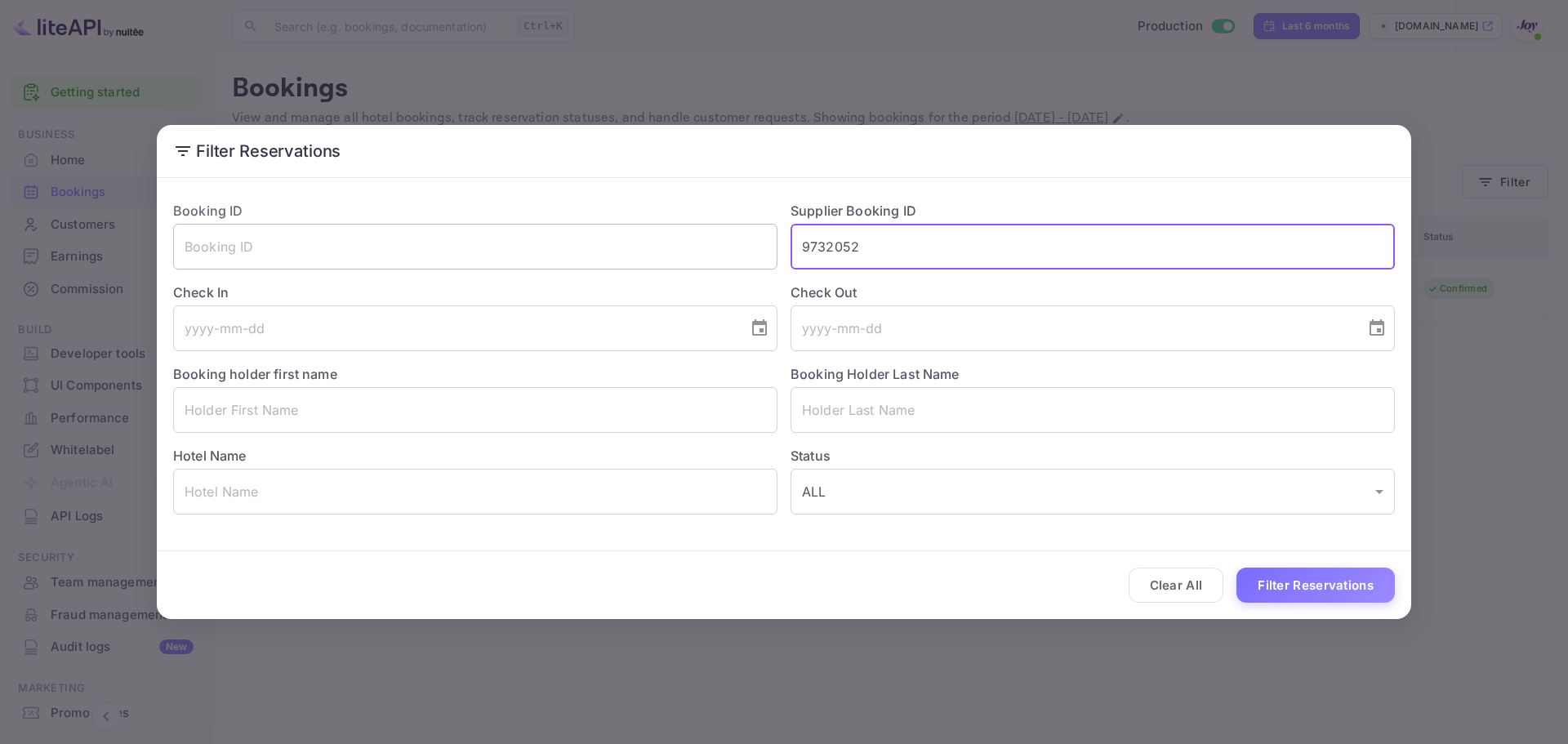
drag, startPoint x: 903, startPoint y: 244, endPoint x: 621, endPoint y: 238, distance: 282.1
click at [599, 238] on div "Booking ID ​ Supplier Booking ID 9732052 ​ Check In ​ Check Out ​ Booking holde…" at bounding box center [777, 351] width 1235 height 327
click at [869, 403] on input "text" at bounding box center [1093, 409] width 604 height 45
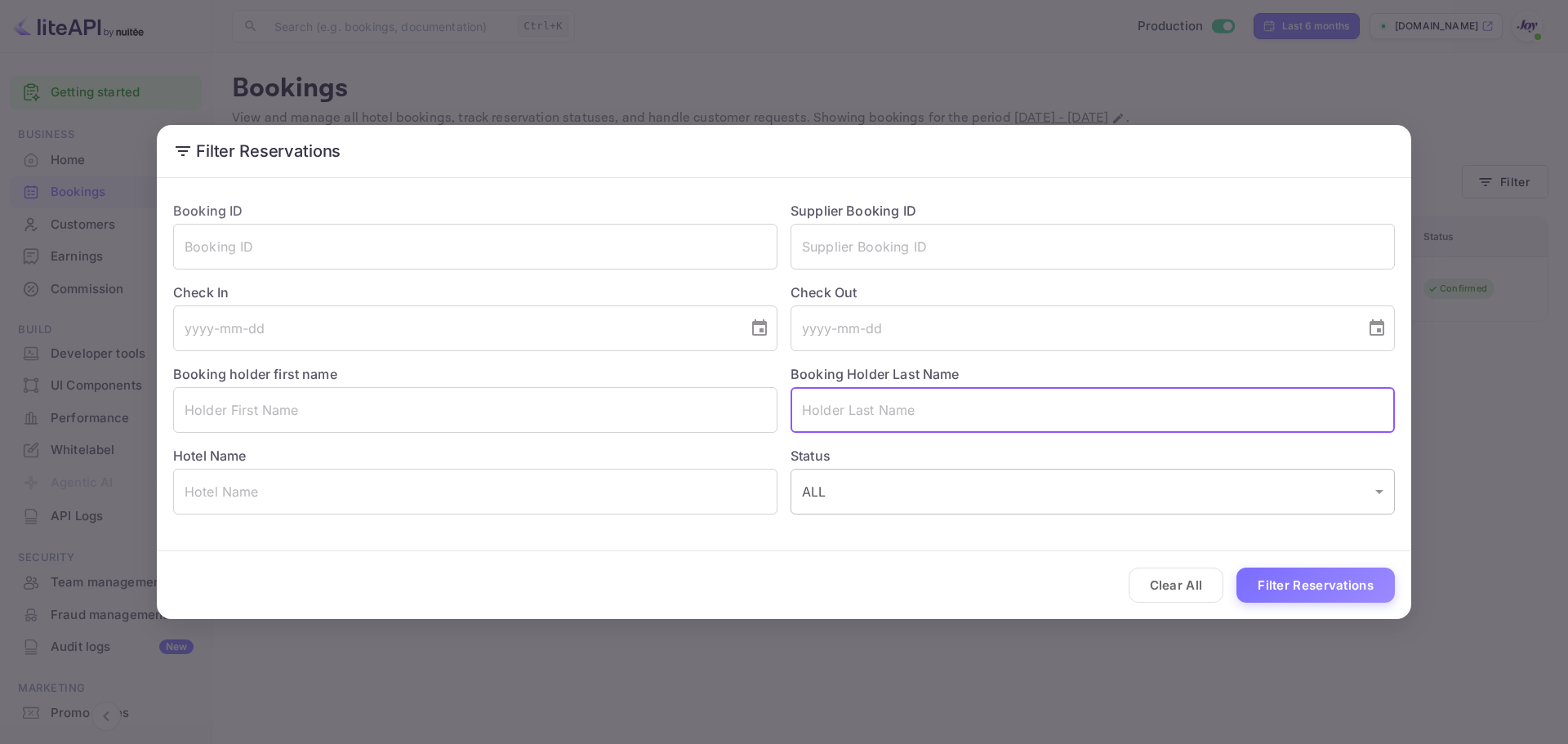
paste input "Hilton Houston NASA [GEOGRAPHIC_DATA]"
type input "Hilton Houston NASA [GEOGRAPHIC_DATA]"
click at [1335, 590] on button "Filter Reservations" at bounding box center [1316, 584] width 159 height 35
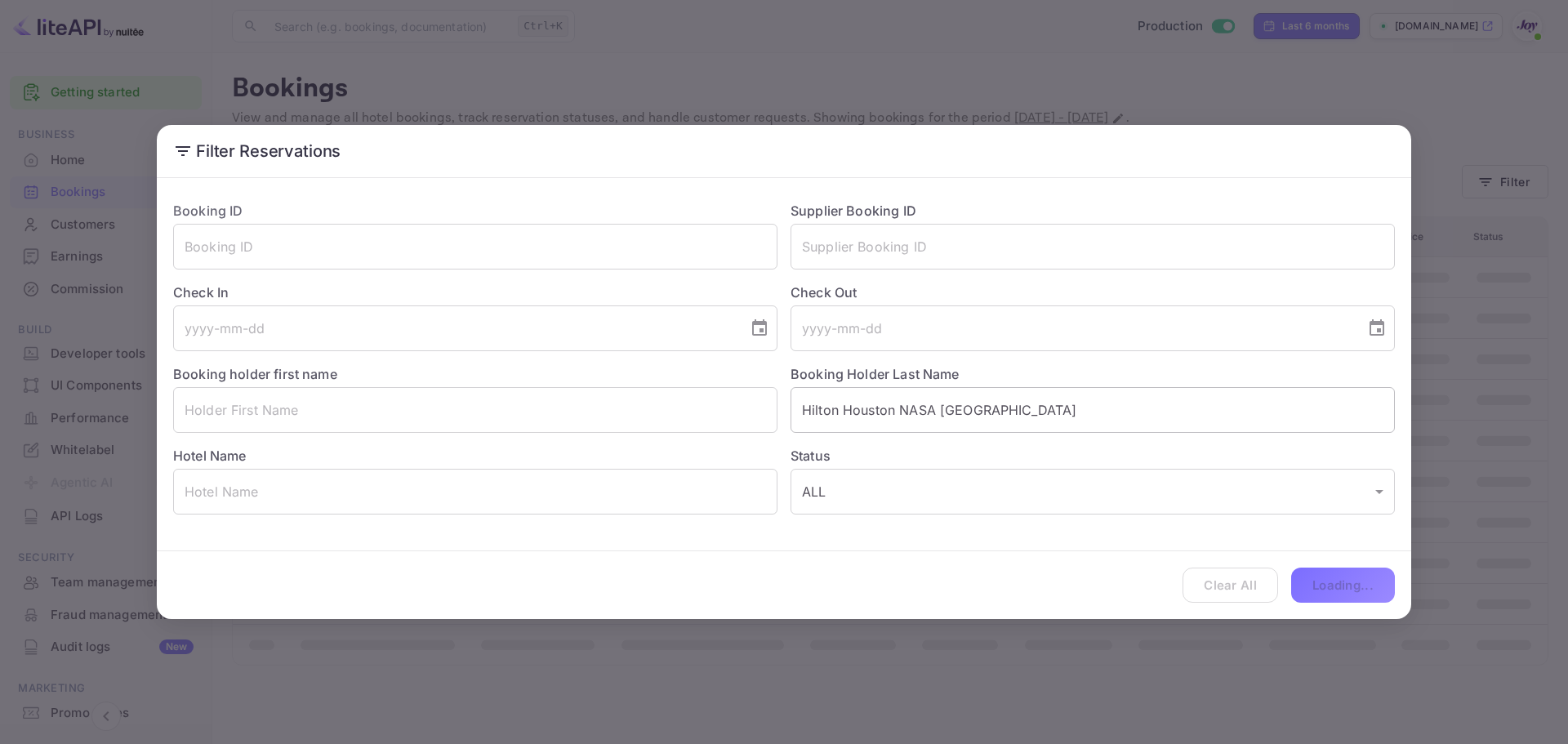
click at [889, 429] on input "Hilton Houston NASA [GEOGRAPHIC_DATA]" at bounding box center [1093, 409] width 604 height 45
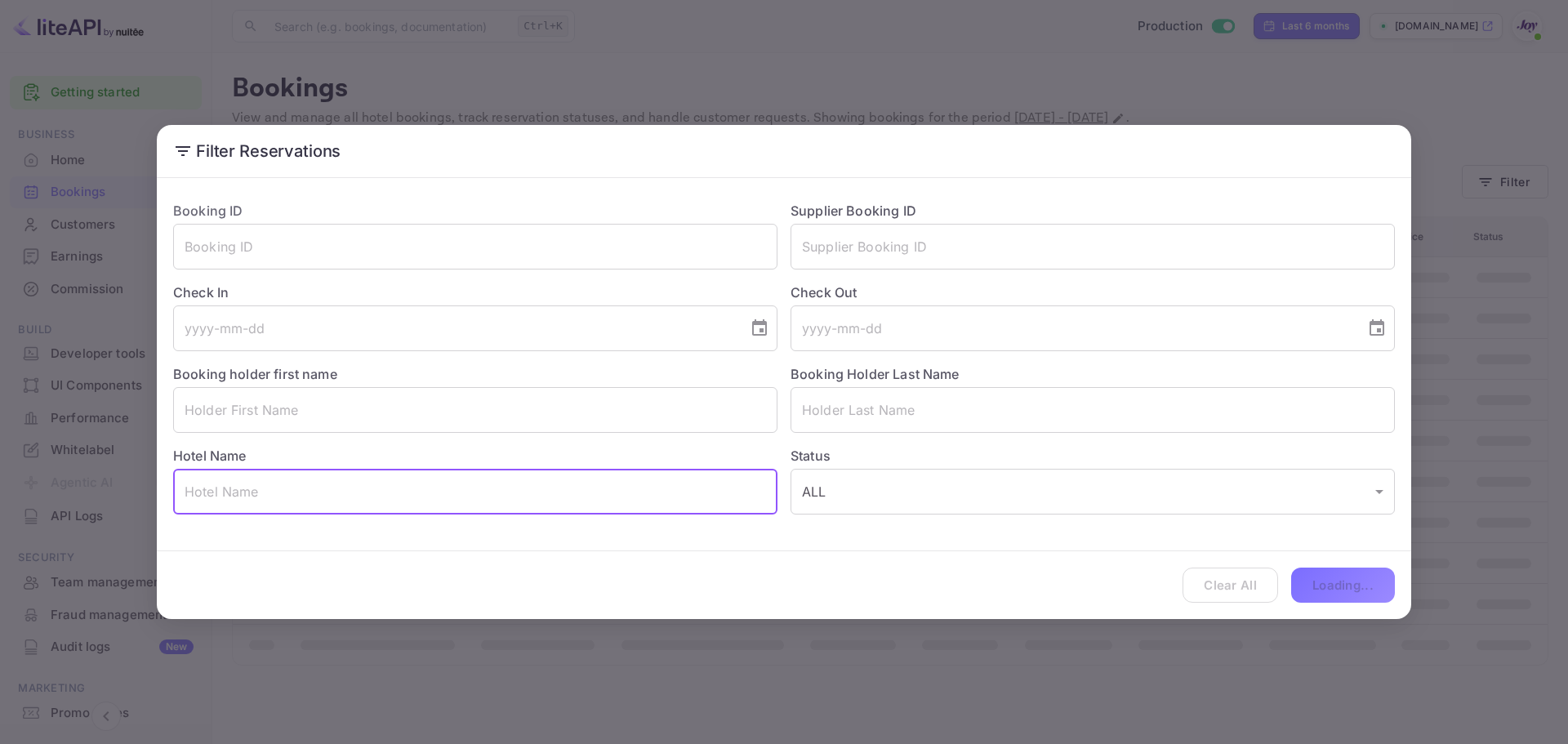
click at [282, 495] on input "text" at bounding box center [475, 491] width 604 height 45
paste input "Hilton Houston NASA [GEOGRAPHIC_DATA]"
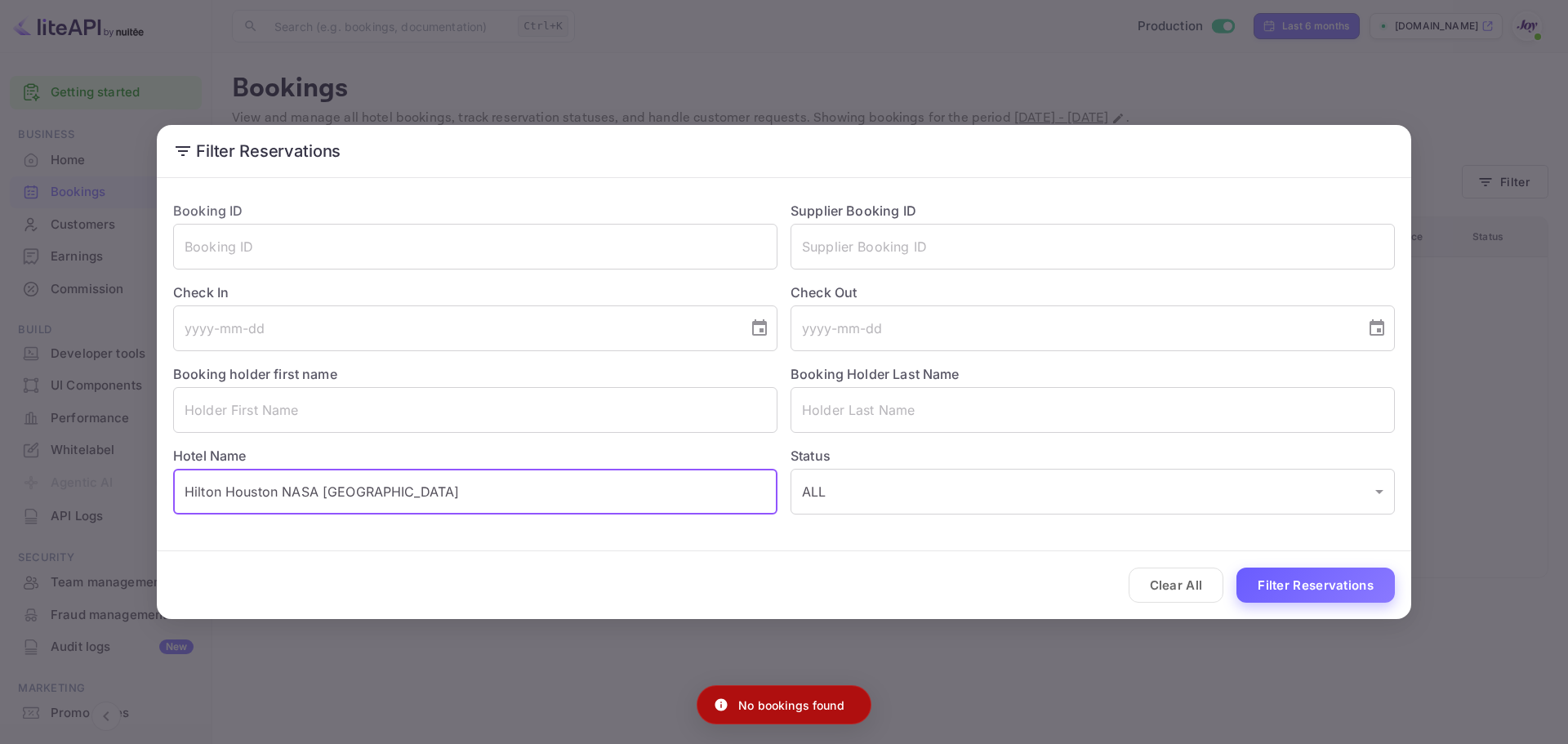
type input "Hilton Houston NASA [GEOGRAPHIC_DATA]"
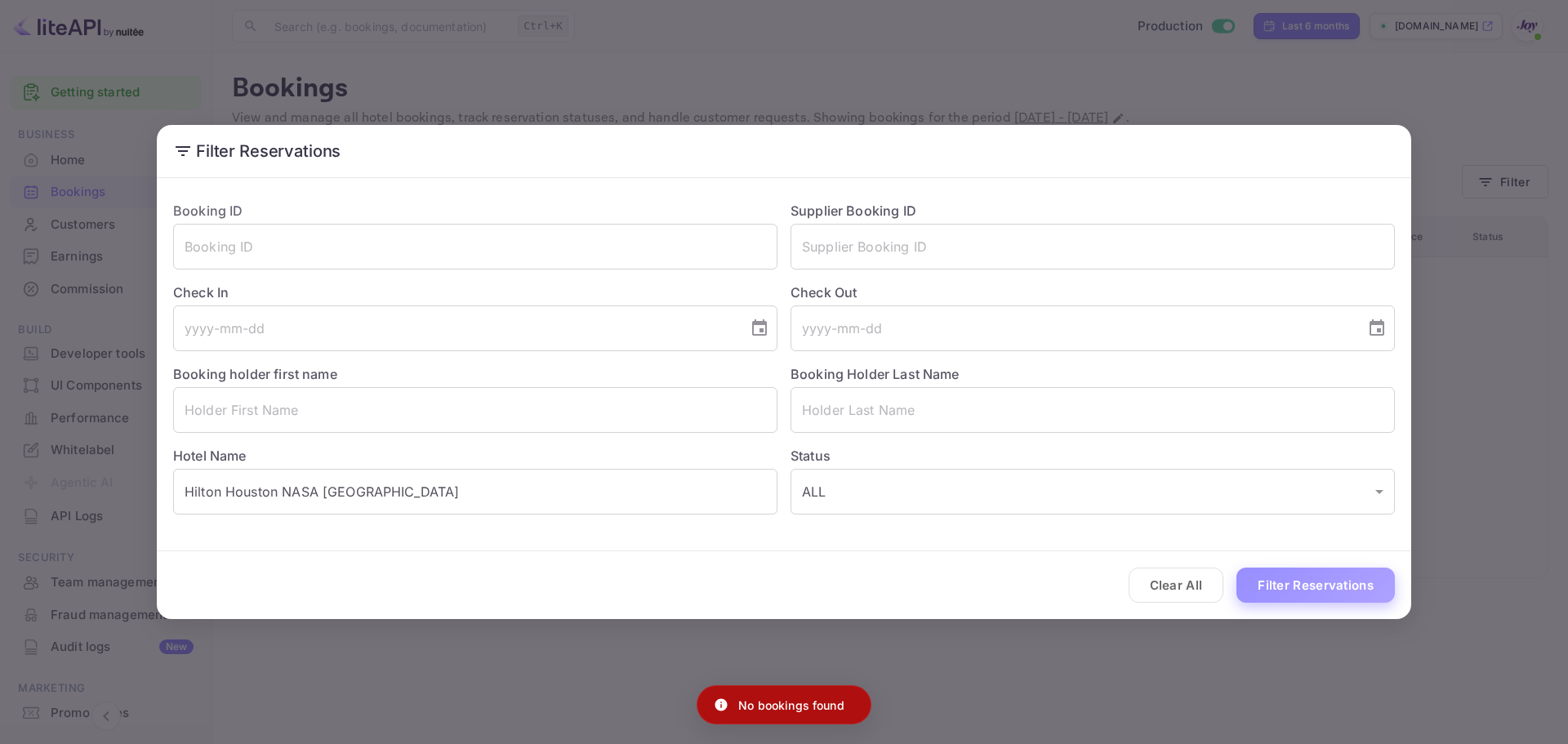
click at [1285, 584] on button "Filter Reservations" at bounding box center [1316, 584] width 159 height 35
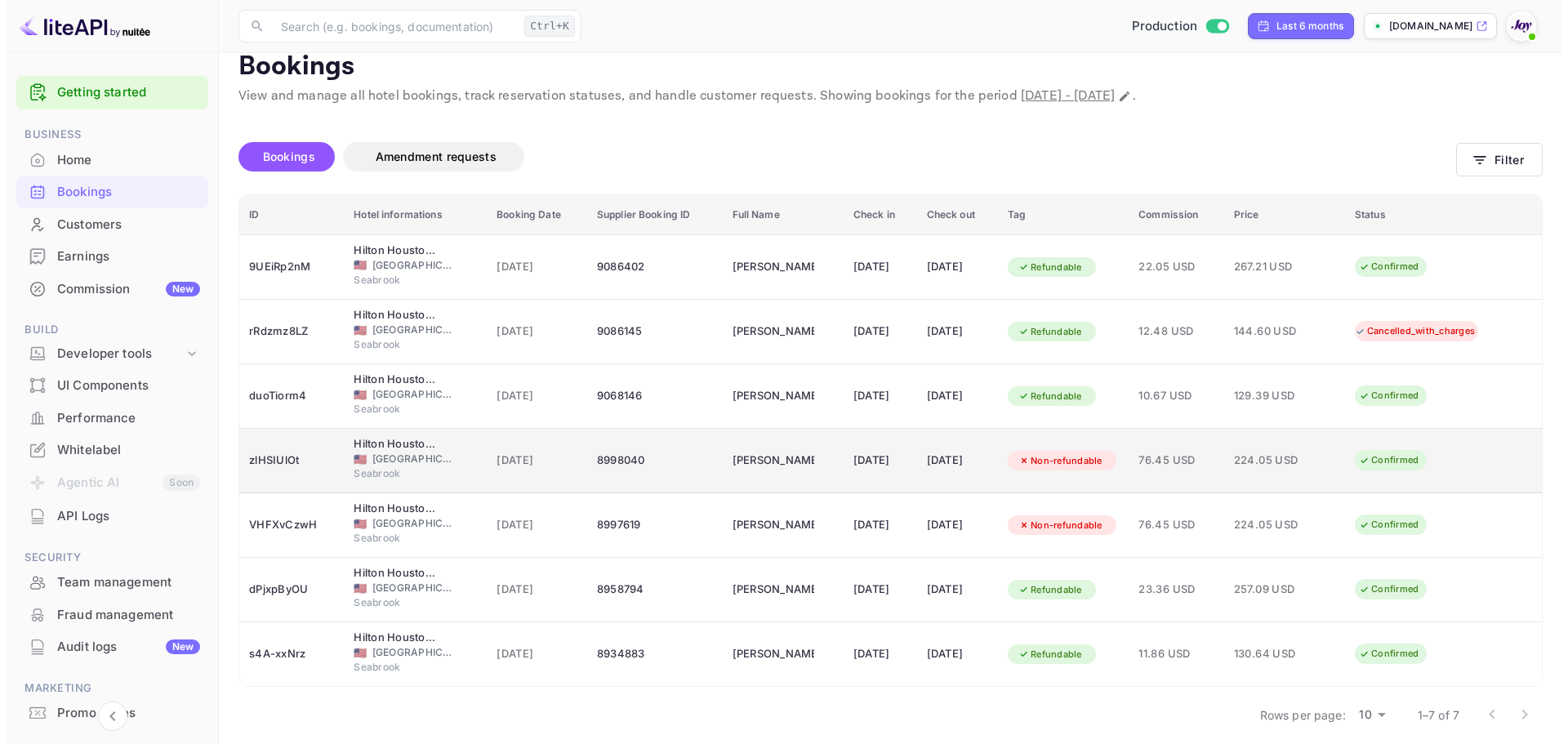
scroll to position [33, 0]
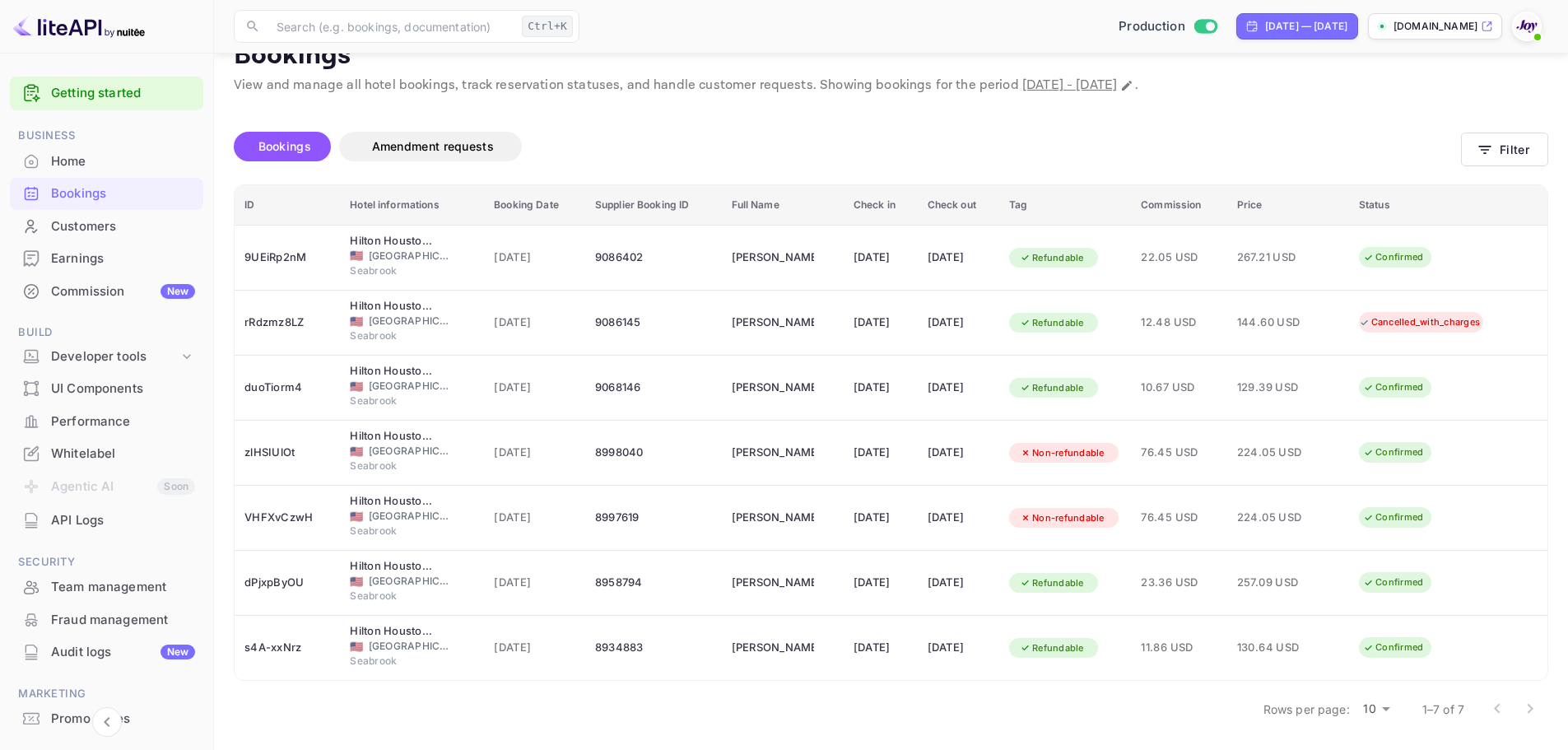
click at [1367, 708] on body "Getting started Business Home Bookings Customers Earnings Commission New Build …" at bounding box center [784, 358] width 1568 height 784
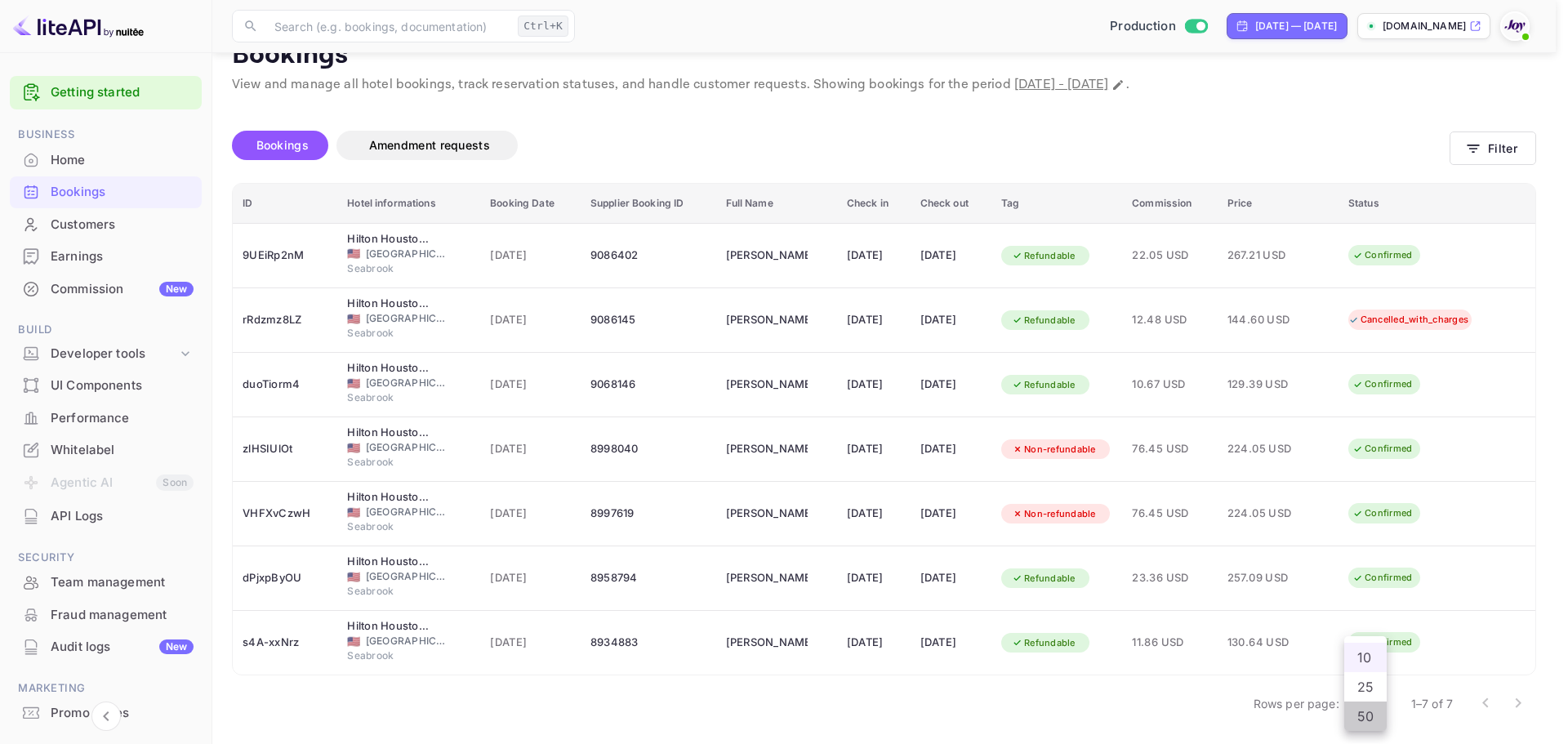
click at [1366, 716] on li "50" at bounding box center [1365, 716] width 42 height 29
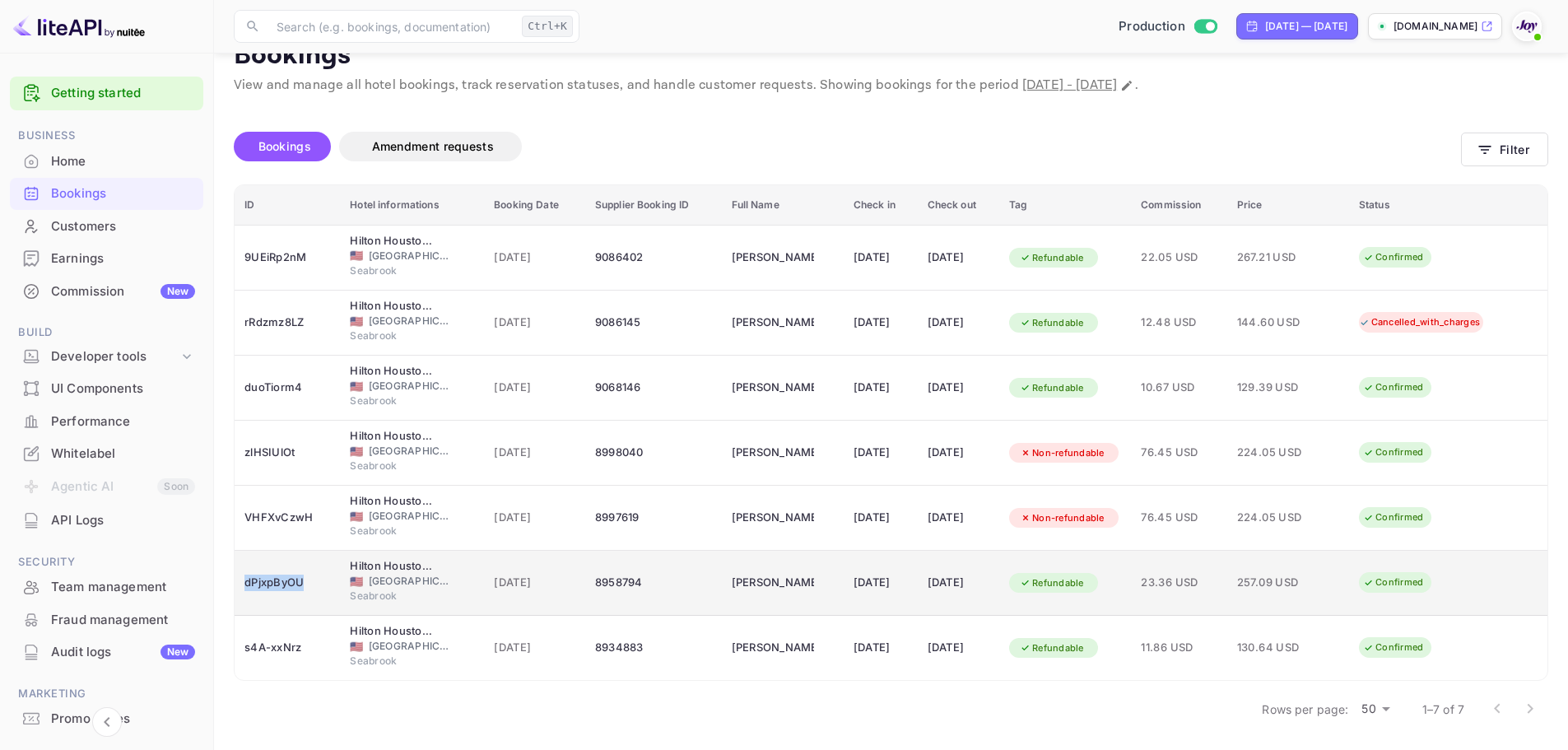
drag, startPoint x: 304, startPoint y: 579, endPoint x: 241, endPoint y: 581, distance: 63.0
click at [241, 581] on td "dPjxpByOU" at bounding box center [287, 583] width 106 height 65
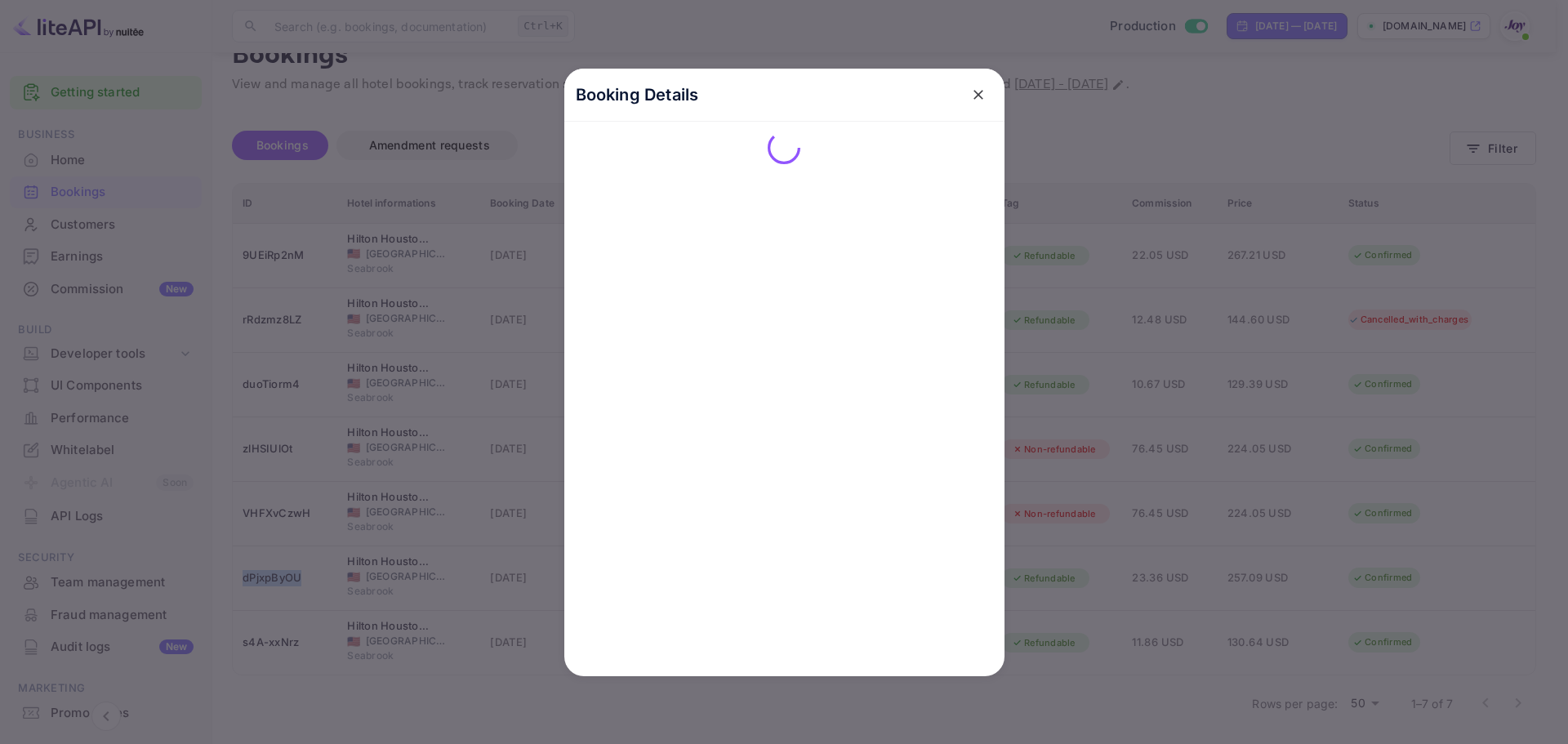
copy div "dPjxpByOU"
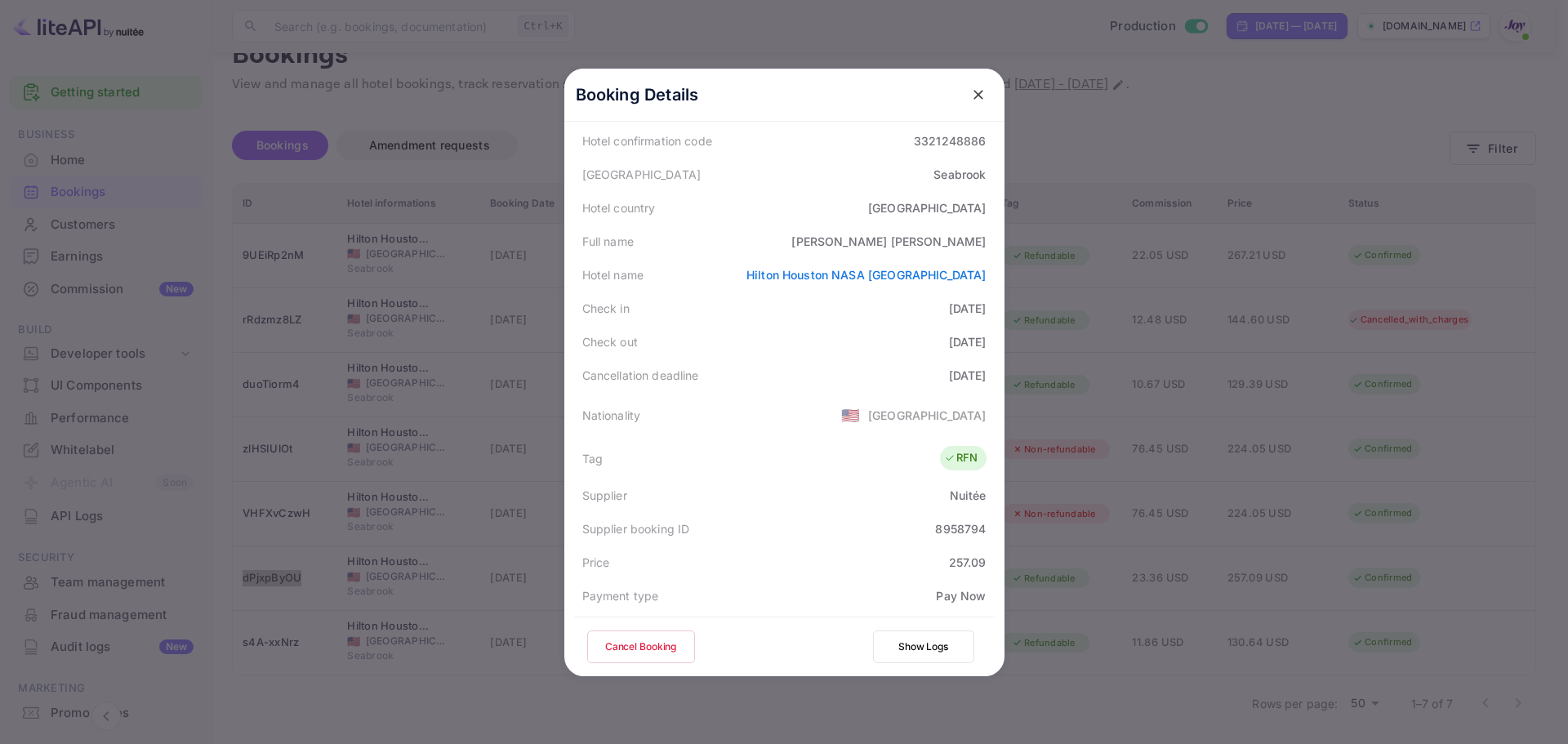
scroll to position [396, 0]
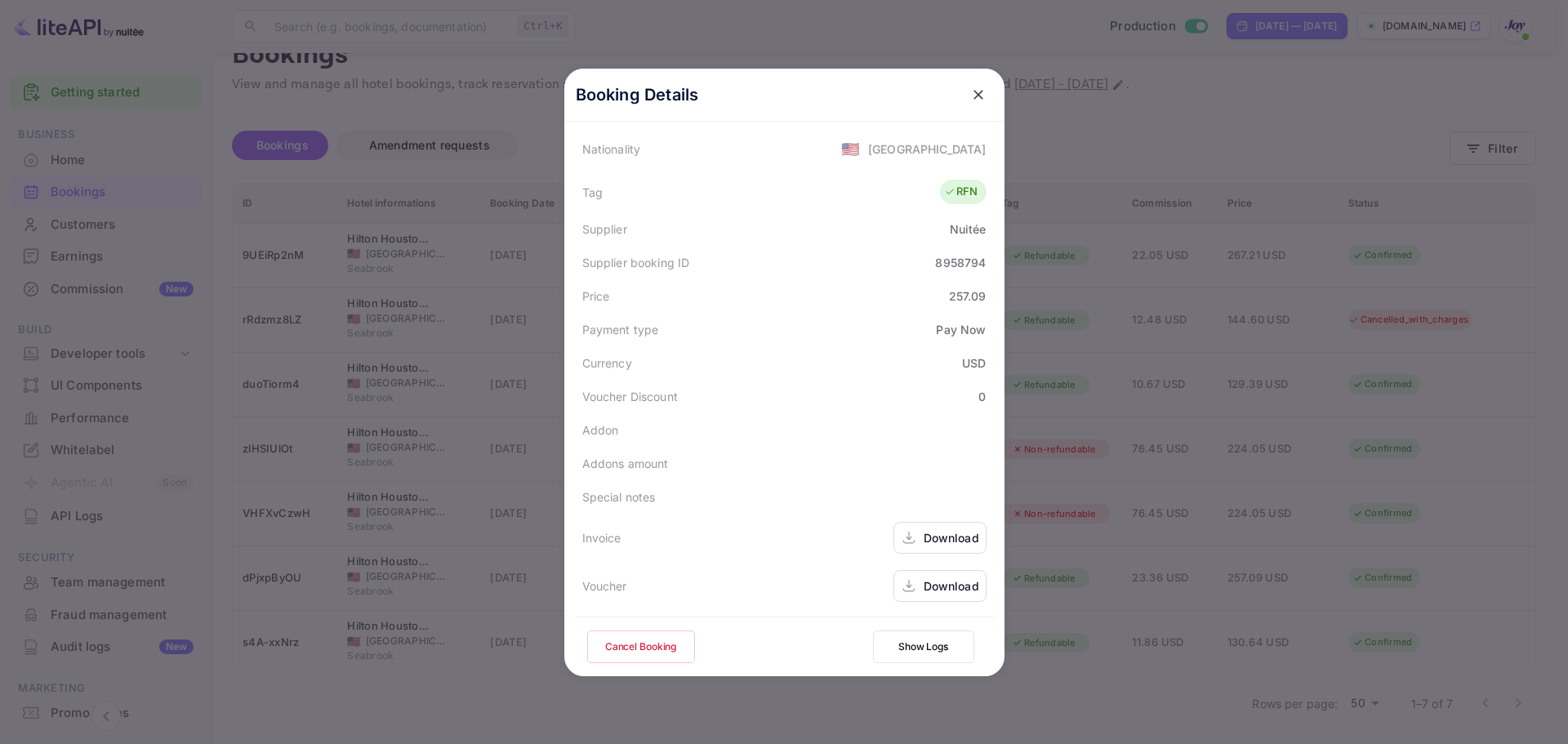
click at [911, 590] on div "Download" at bounding box center [940, 585] width 93 height 32
click at [1352, 148] on div at bounding box center [784, 372] width 1568 height 744
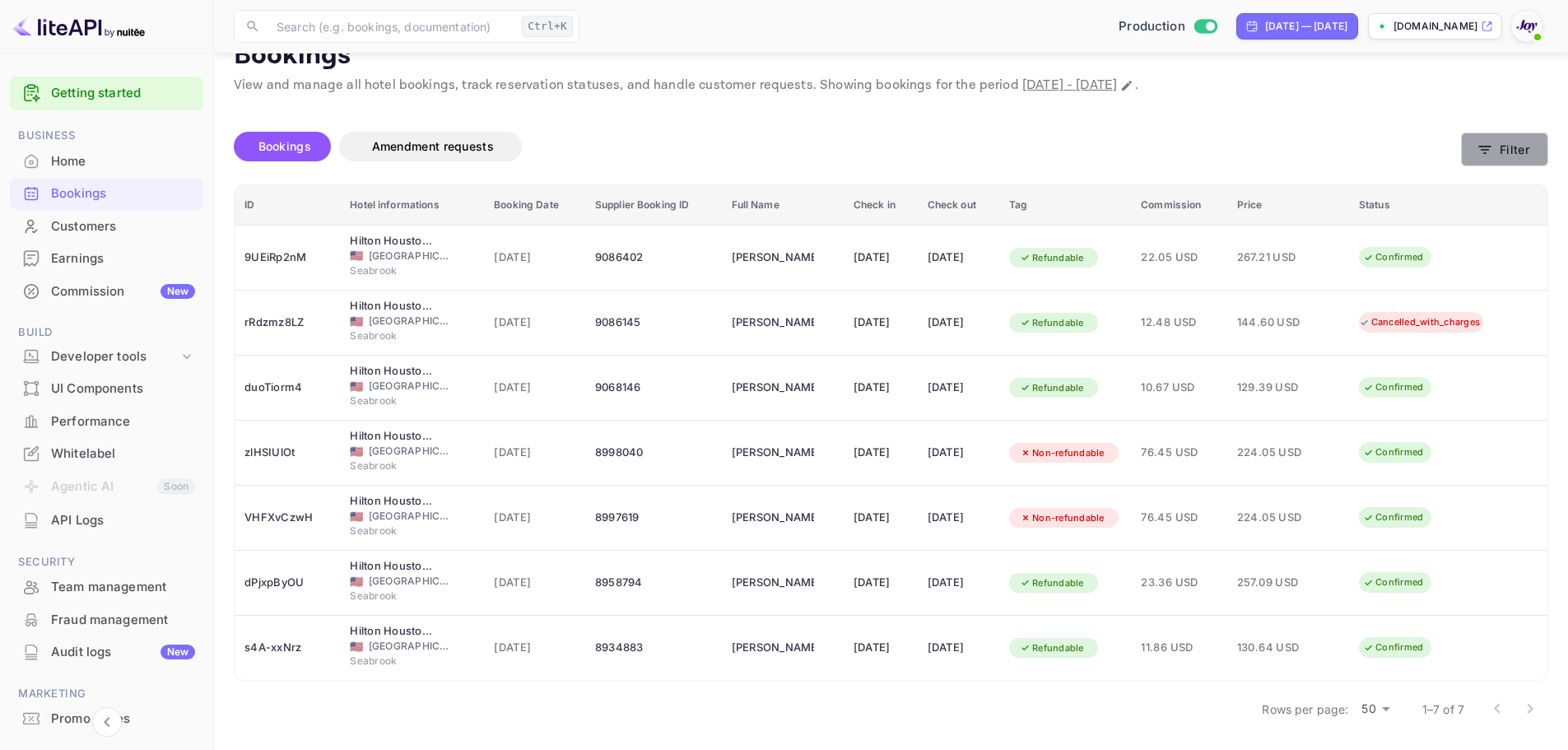
click at [1520, 148] on button "Filter" at bounding box center [1504, 149] width 87 height 34
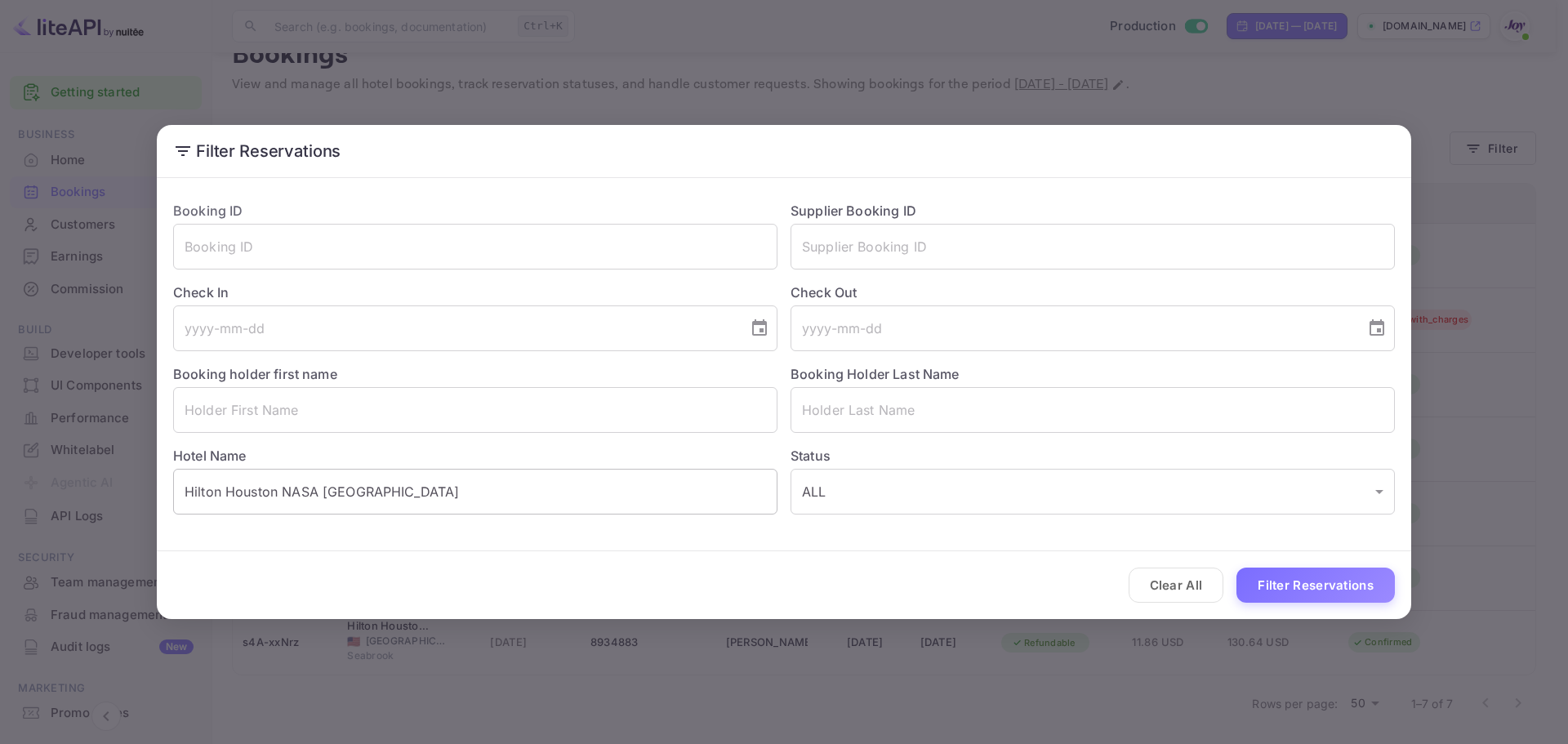
click at [430, 485] on input "Hilton Houston NASA [GEOGRAPHIC_DATA]" at bounding box center [475, 491] width 604 height 45
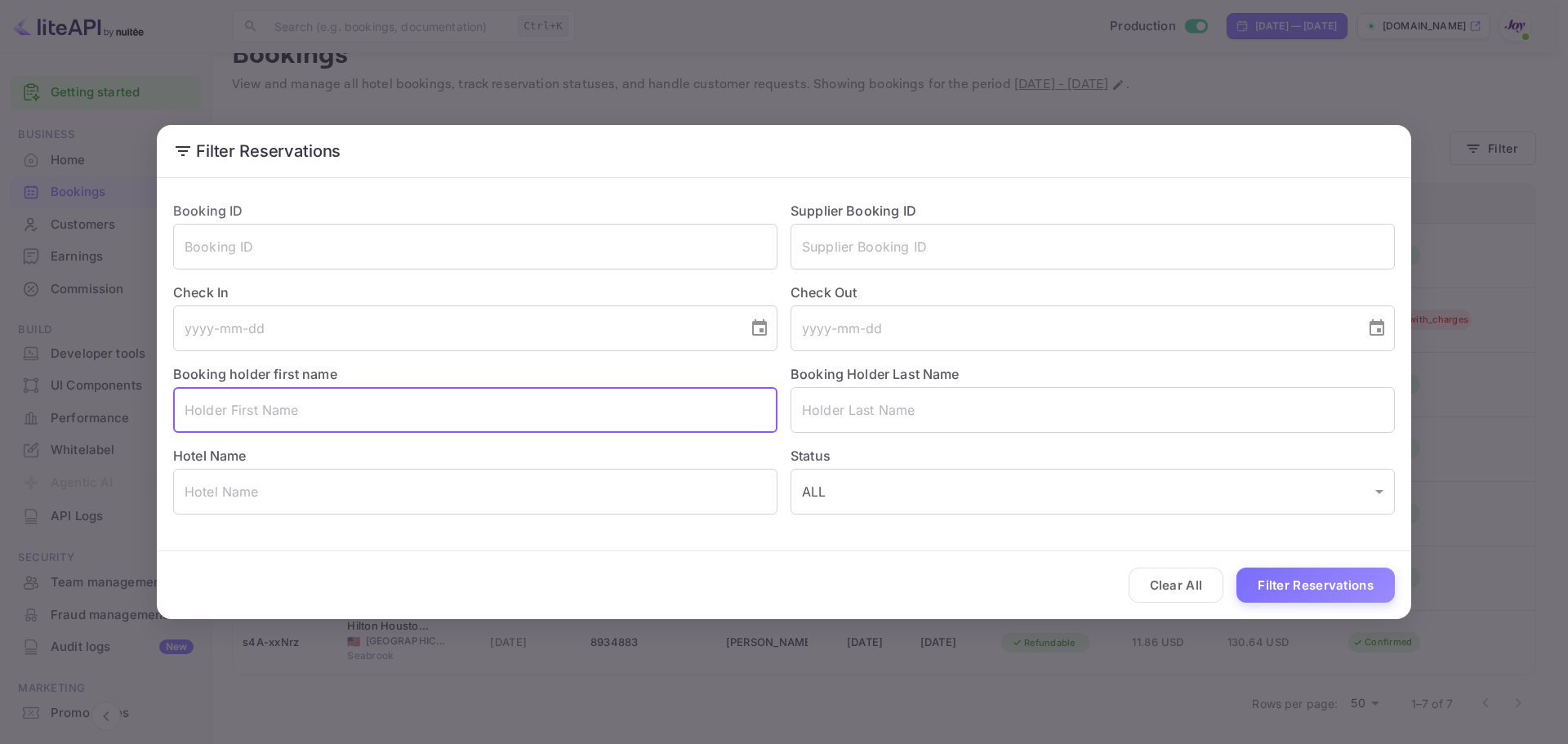
click at [301, 416] on input "text" at bounding box center [475, 409] width 604 height 45
paste input "[PERSON_NAME]"
drag, startPoint x: 227, startPoint y: 413, endPoint x: 260, endPoint y: 408, distance: 33.4
click at [260, 408] on input "[PERSON_NAME]" at bounding box center [475, 409] width 604 height 45
click at [354, 410] on input "[PERSON_NAME]" at bounding box center [475, 409] width 604 height 45
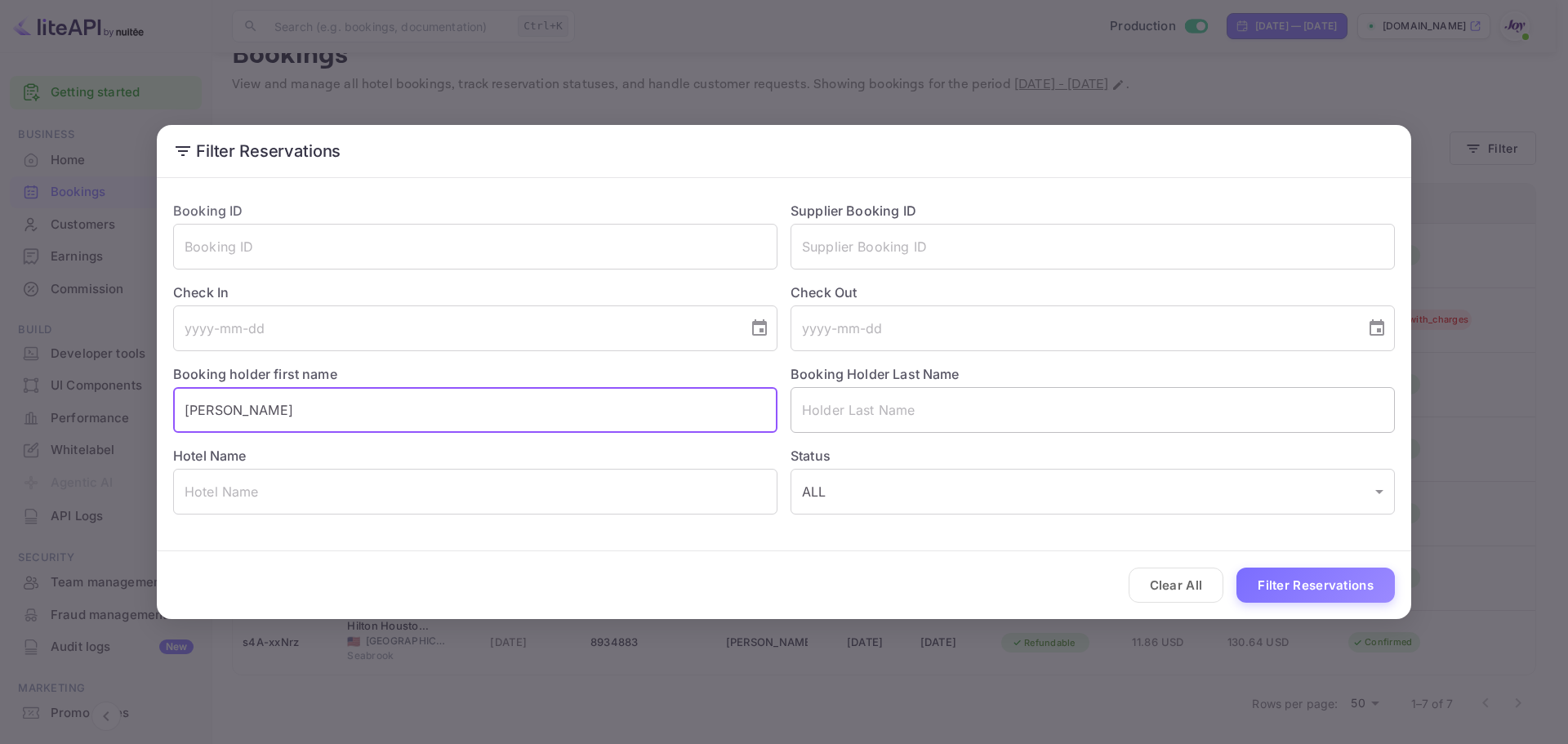
type input "[PERSON_NAME]"
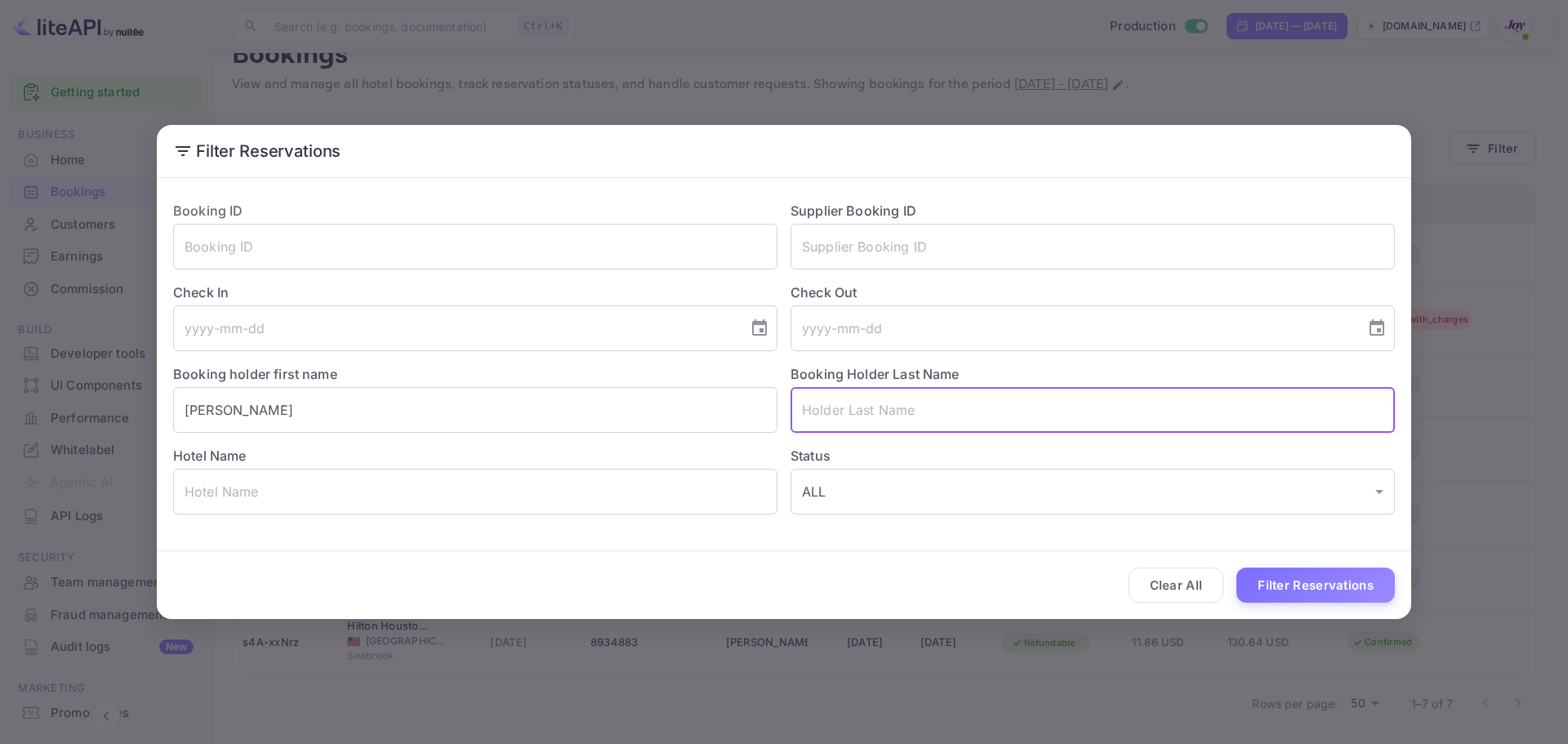
click at [892, 402] on input "text" at bounding box center [1093, 409] width 604 height 45
paste input "Harps"
type input "Harps"
click at [1322, 571] on button "Filter Reservations" at bounding box center [1316, 584] width 159 height 35
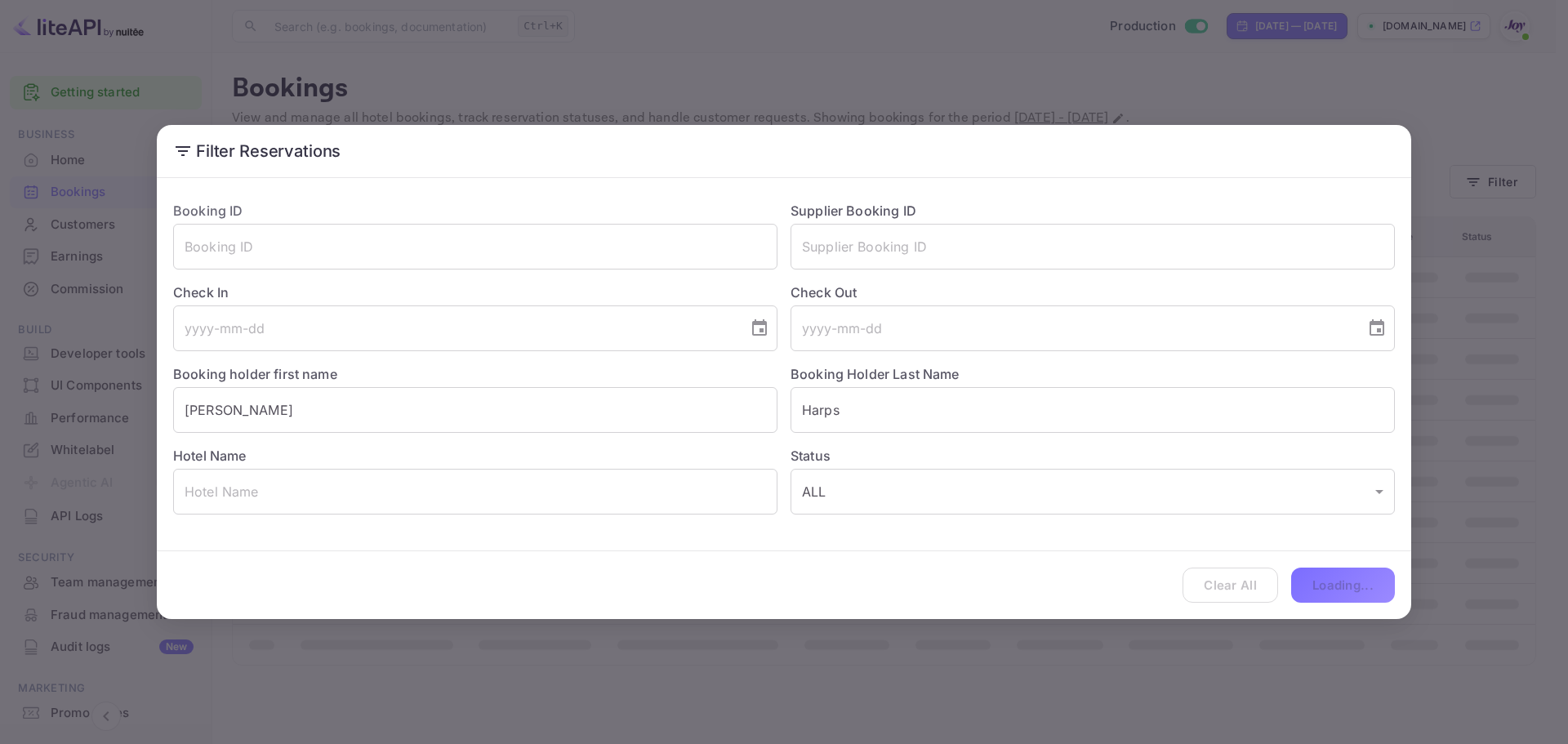
scroll to position [0, 0]
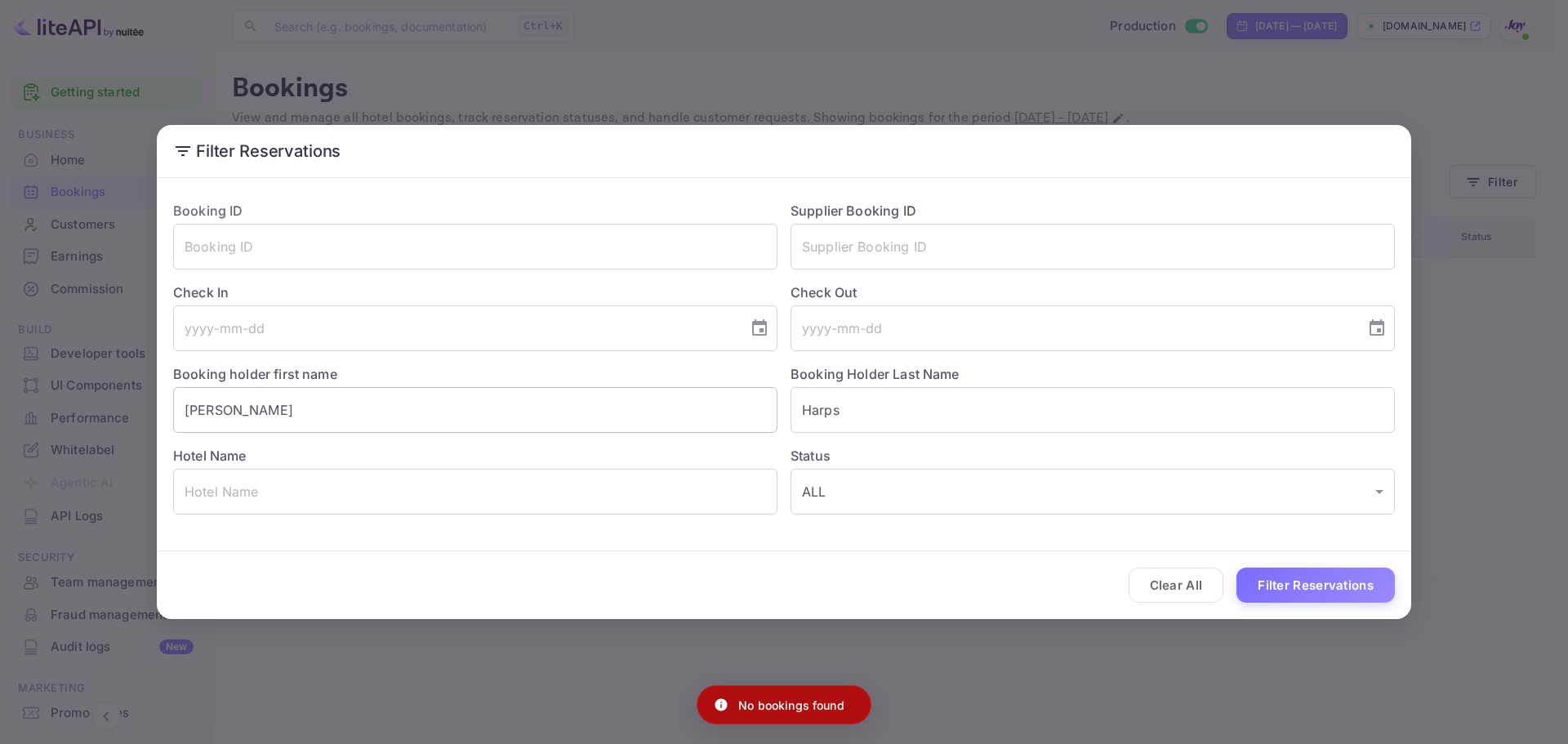
click at [267, 400] on input "[PERSON_NAME]" at bounding box center [475, 409] width 604 height 45
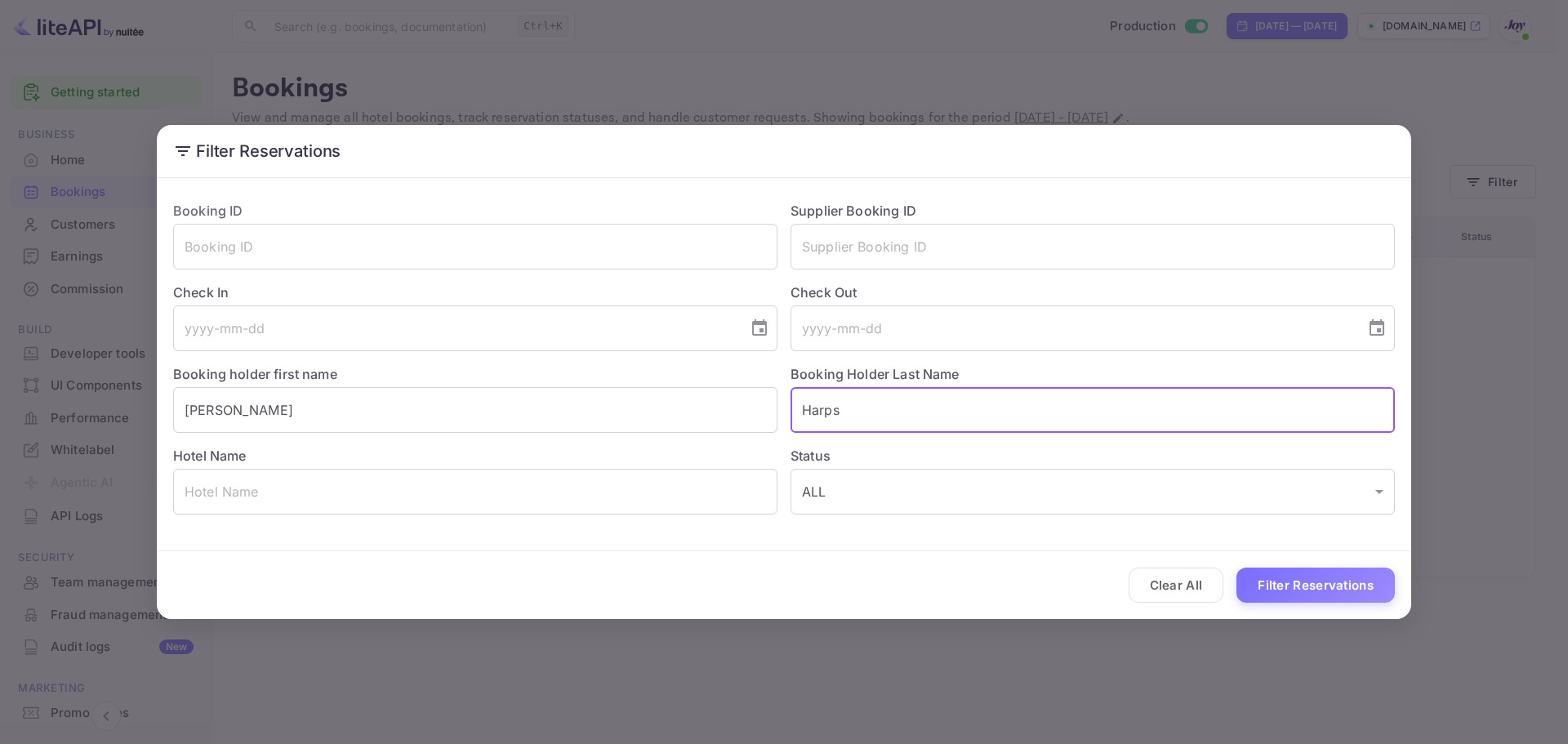
click at [877, 408] on input "Harps" at bounding box center [1093, 409] width 604 height 45
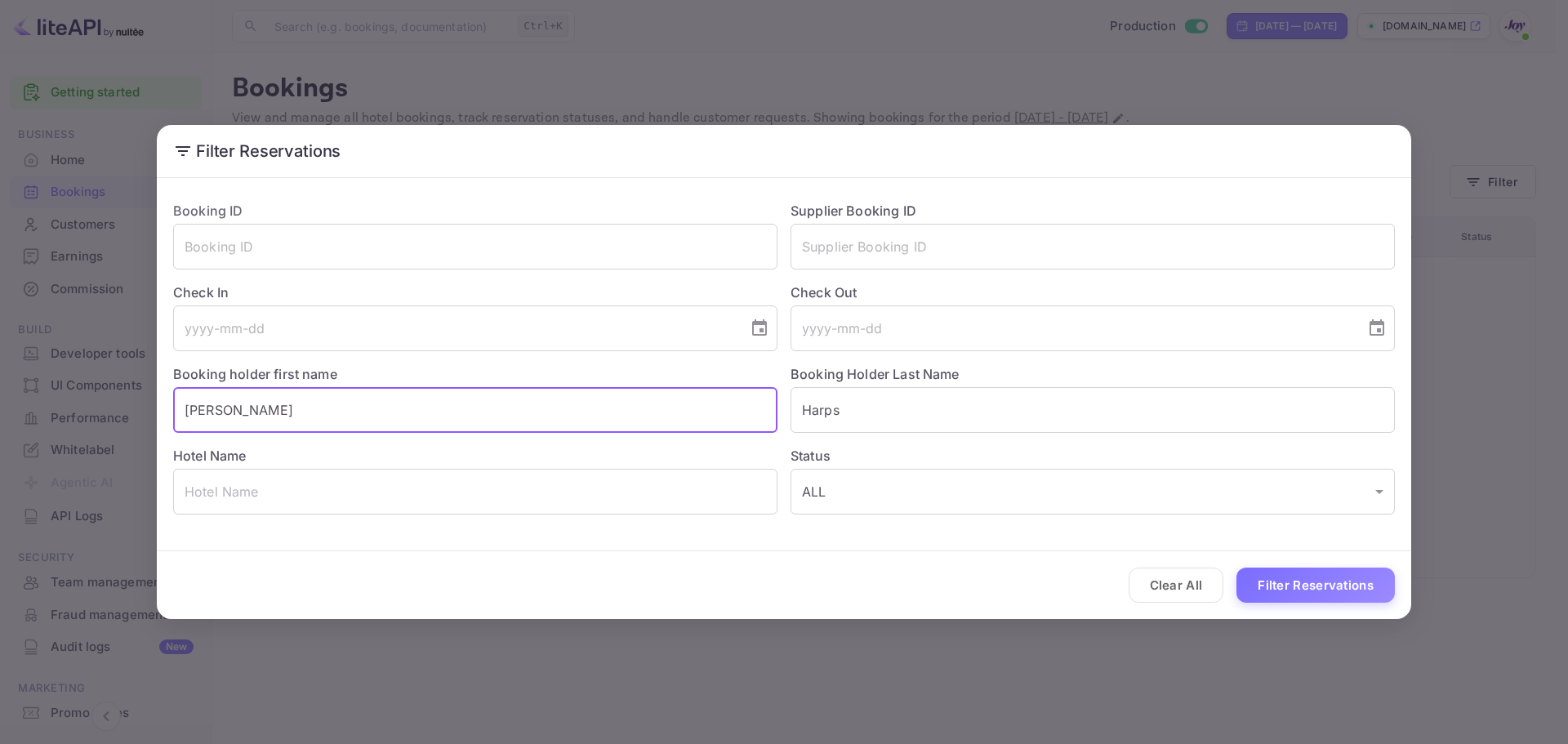
drag, startPoint x: 242, startPoint y: 409, endPoint x: 110, endPoint y: 402, distance: 132.2
click at [110, 402] on div "Filter Reservations Booking ID ​ Supplier Booking ID ​ Check In ​ Check Out ​ B…" at bounding box center [784, 372] width 1568 height 744
